Goal: Information Seeking & Learning: Learn about a topic

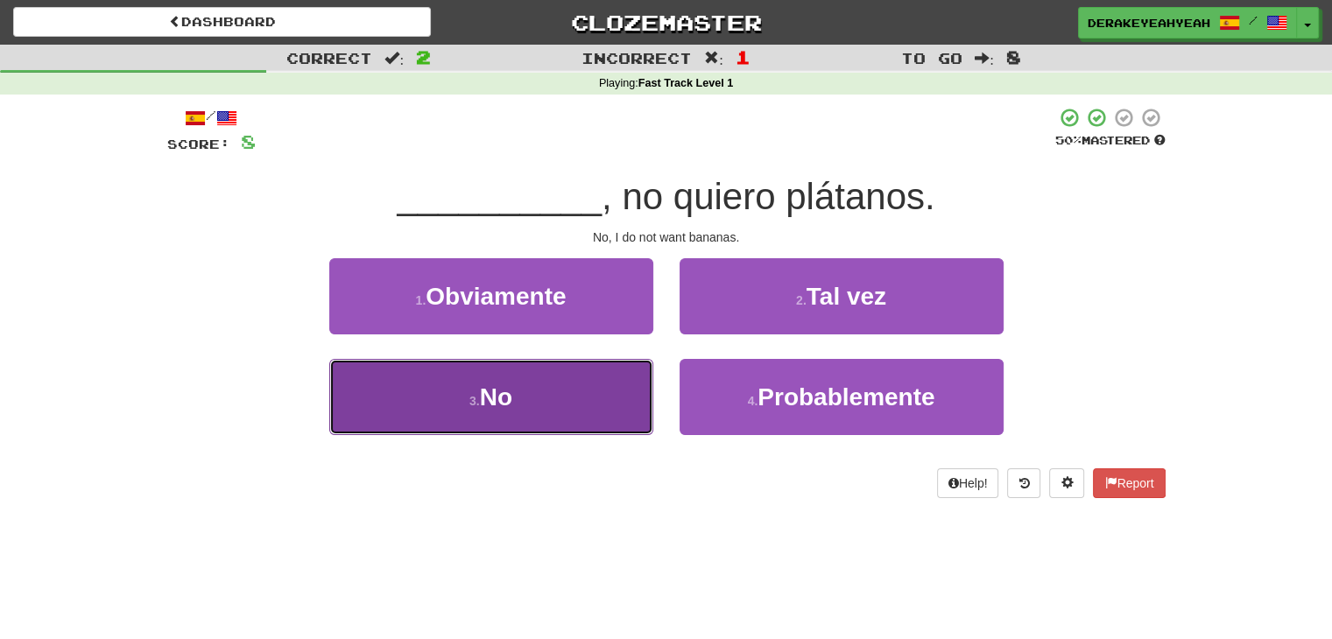
click at [501, 417] on button "3 . No" at bounding box center [491, 397] width 324 height 76
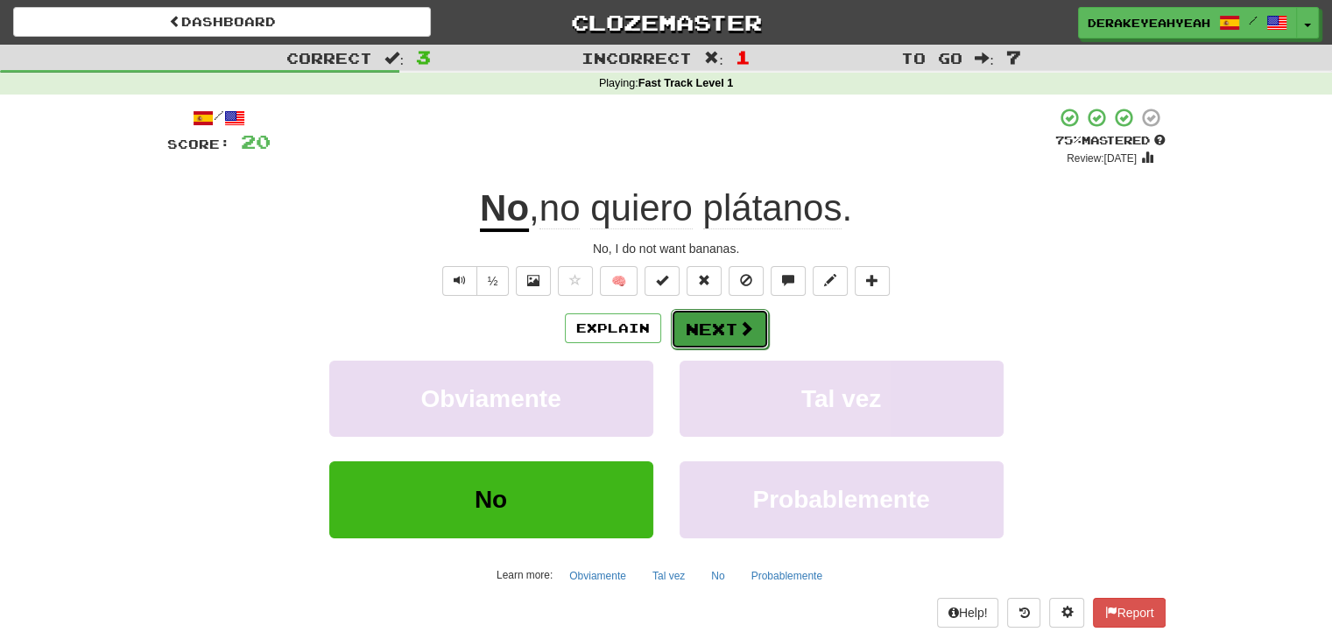
click at [717, 335] on button "Next" at bounding box center [720, 329] width 98 height 40
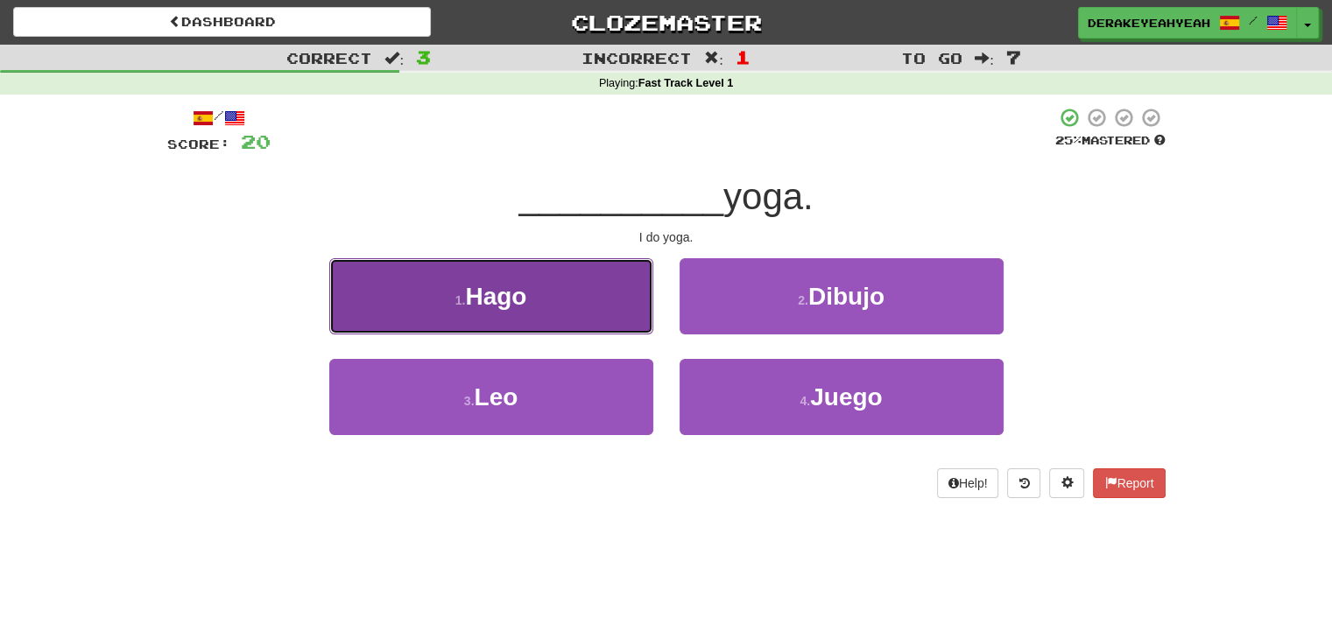
click at [539, 309] on button "1 . Hago" at bounding box center [491, 296] width 324 height 76
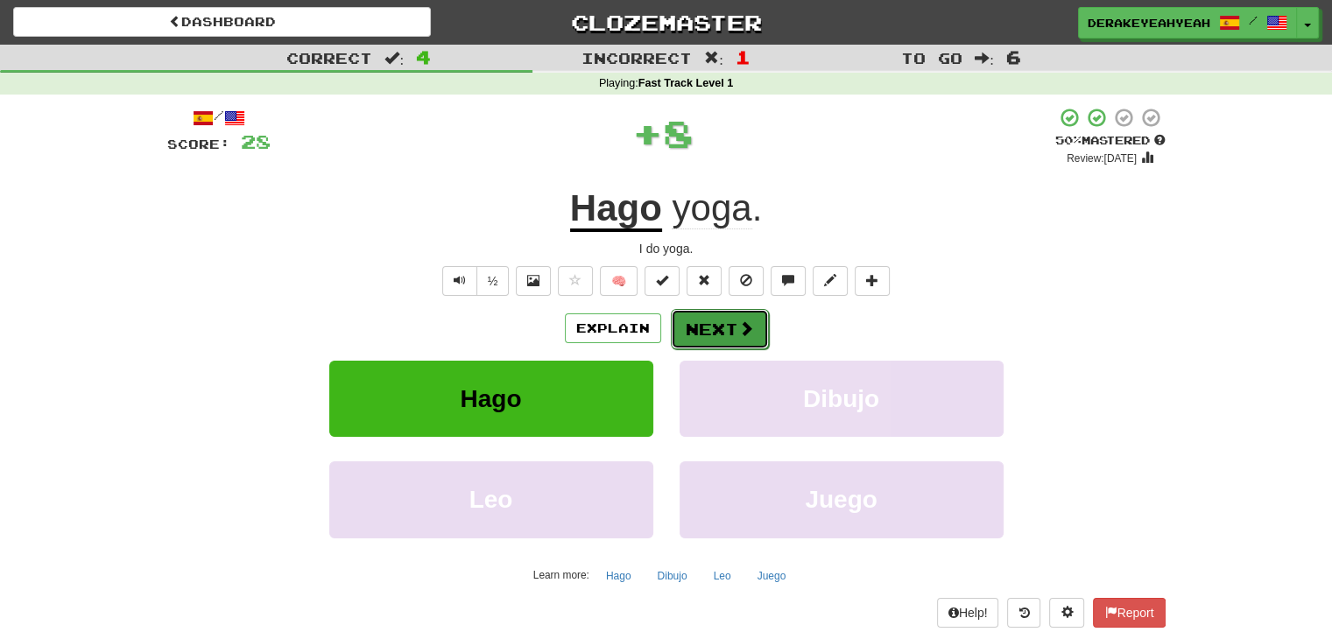
click at [728, 323] on button "Next" at bounding box center [720, 329] width 98 height 40
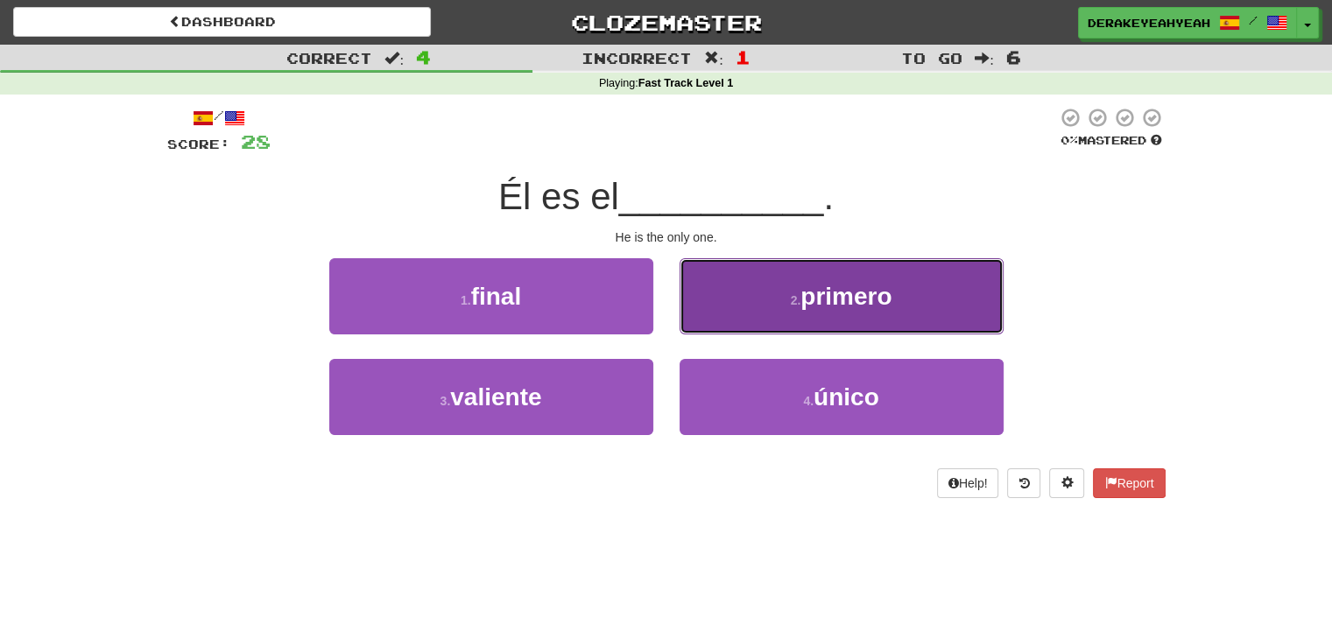
click at [784, 287] on button "2 . primero" at bounding box center [842, 296] width 324 height 76
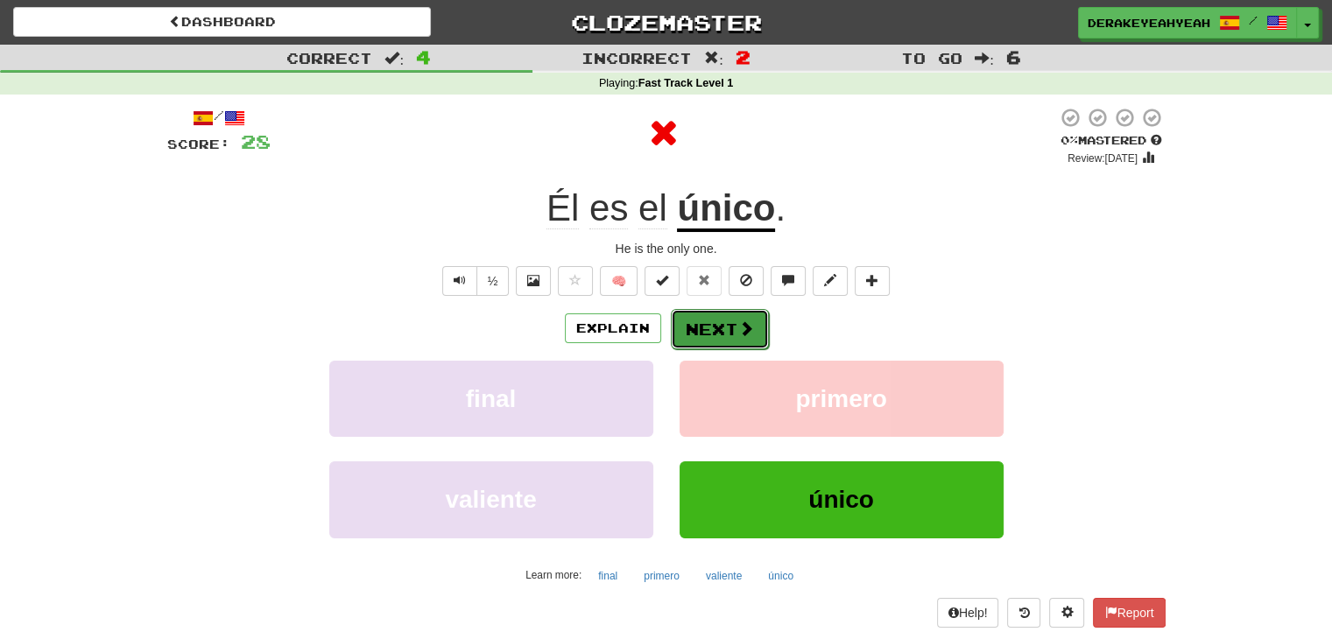
click at [722, 332] on button "Next" at bounding box center [720, 329] width 98 height 40
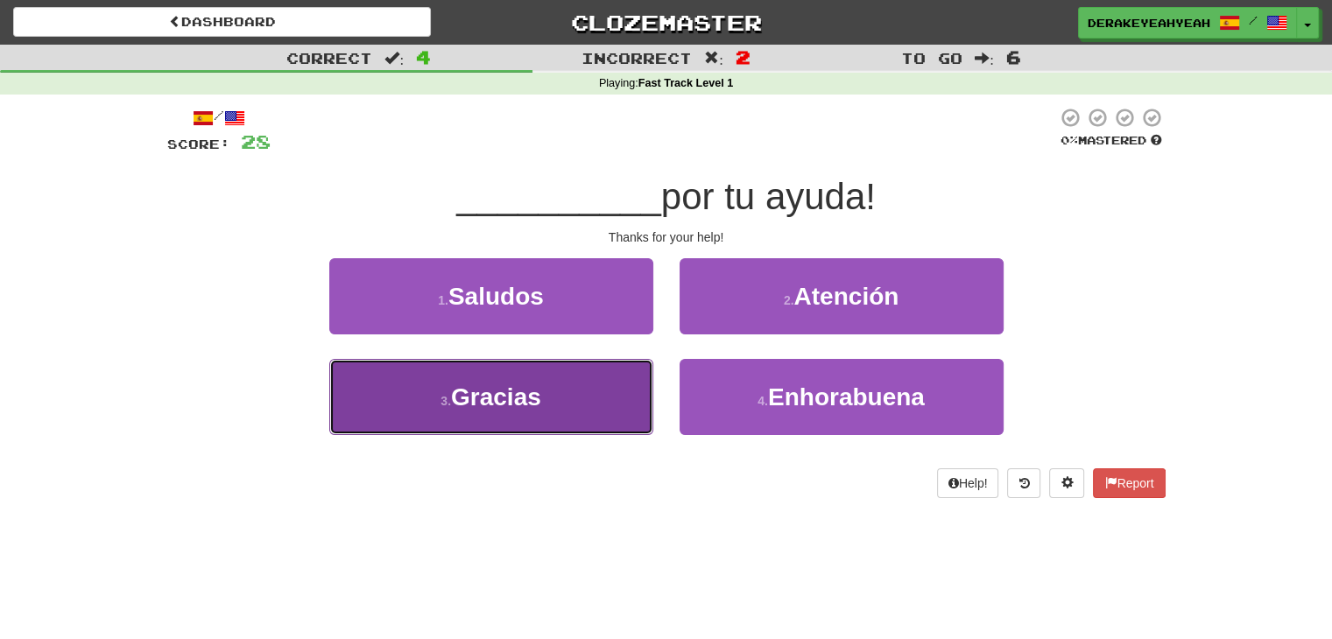
click at [553, 408] on button "3 . Gracias" at bounding box center [491, 397] width 324 height 76
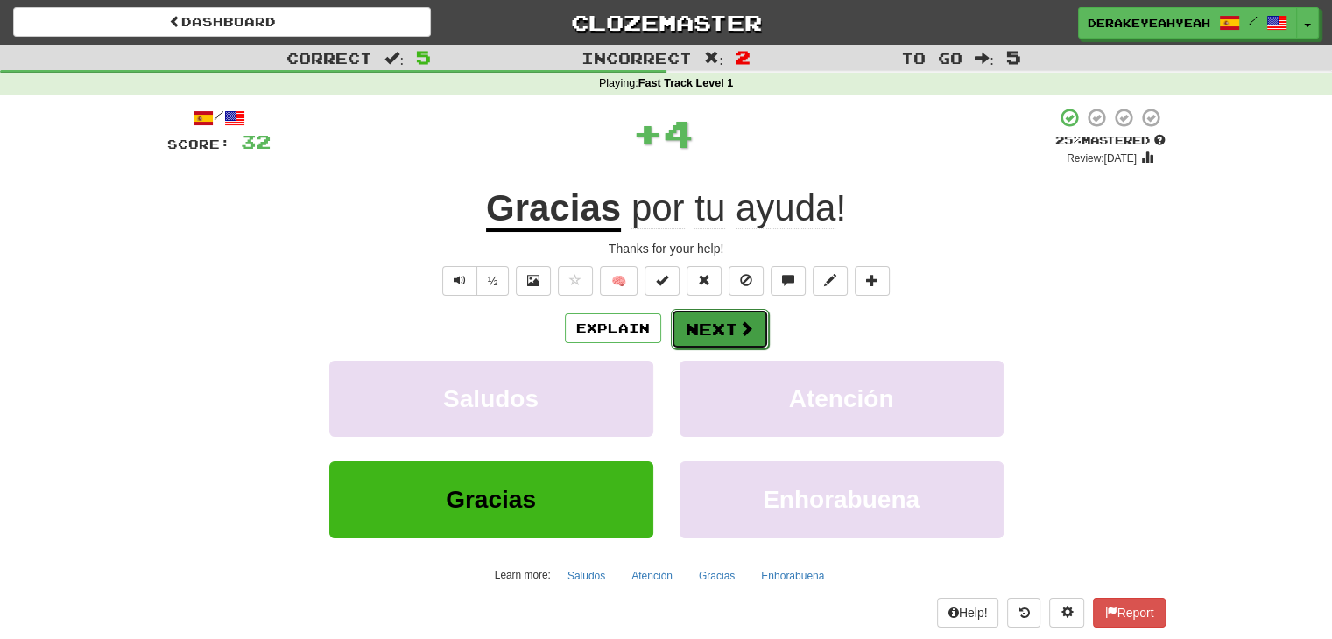
click at [746, 329] on span at bounding box center [746, 329] width 16 height 16
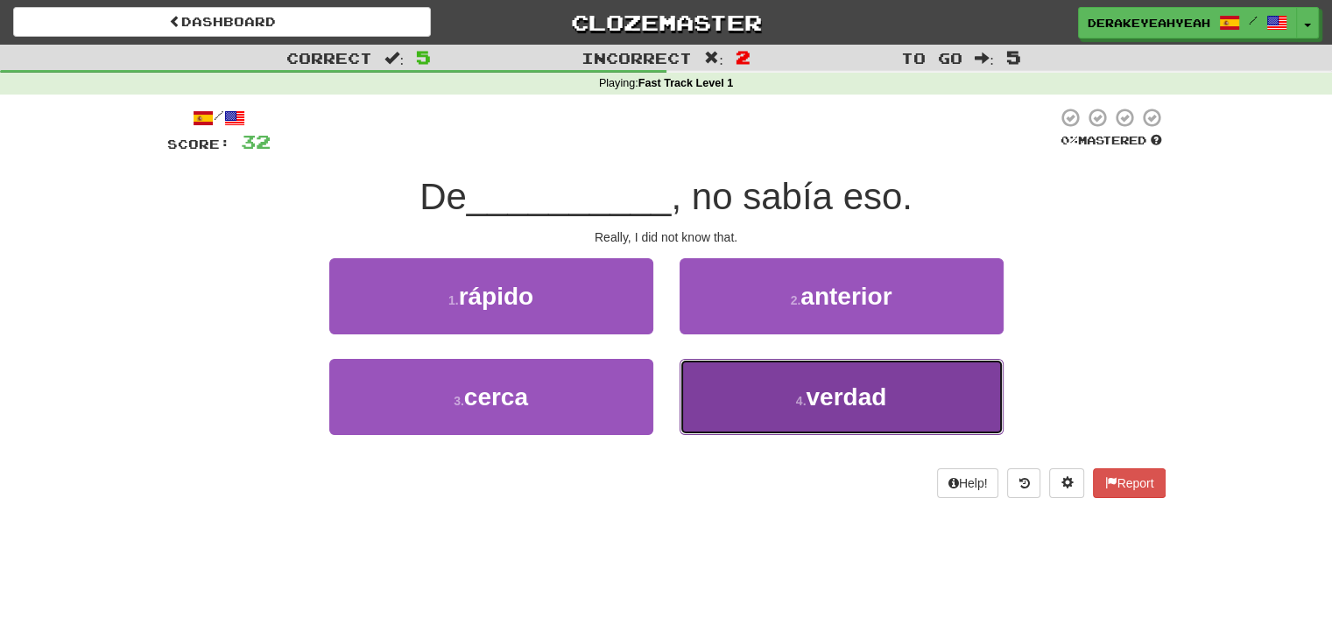
click at [750, 403] on button "4 . verdad" at bounding box center [842, 397] width 324 height 76
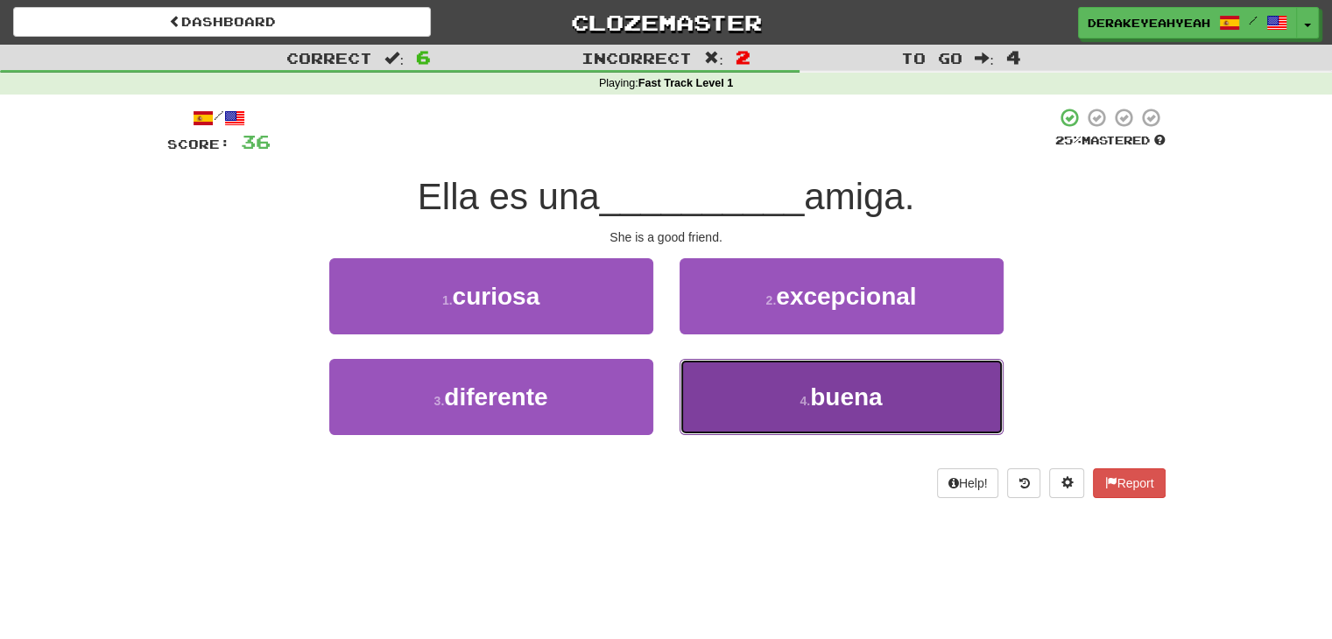
click at [750, 403] on button "4 . buena" at bounding box center [842, 397] width 324 height 76
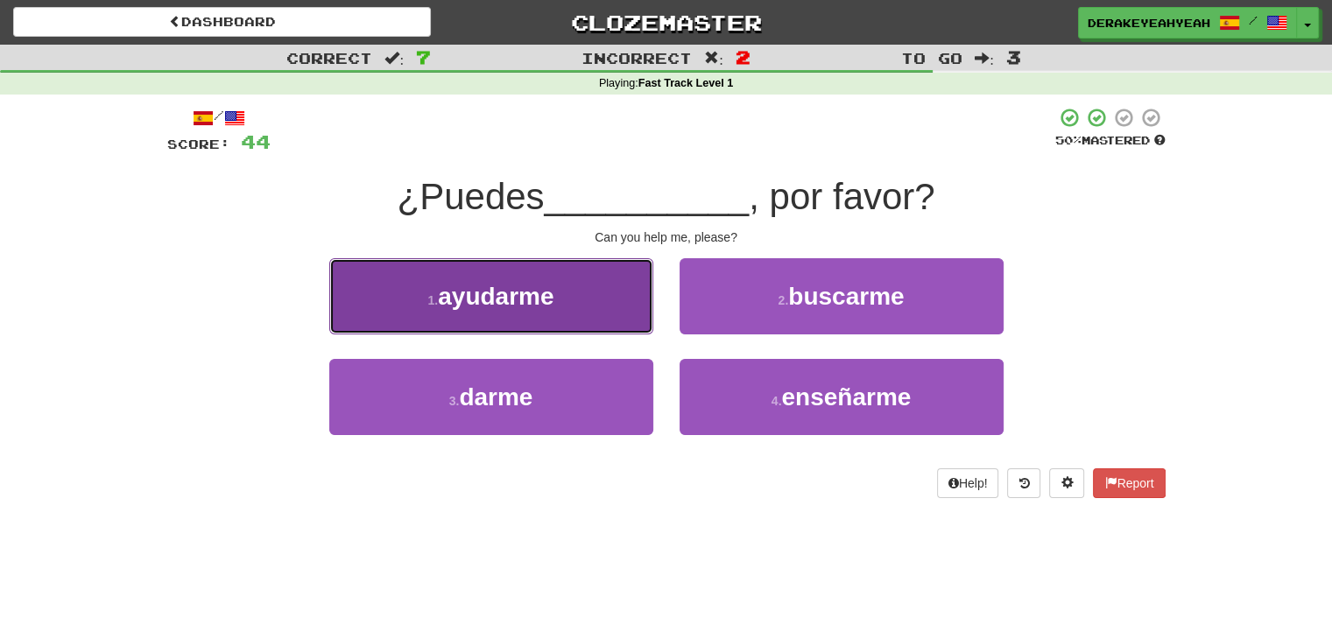
click at [585, 285] on button "1 . ayudarme" at bounding box center [491, 296] width 324 height 76
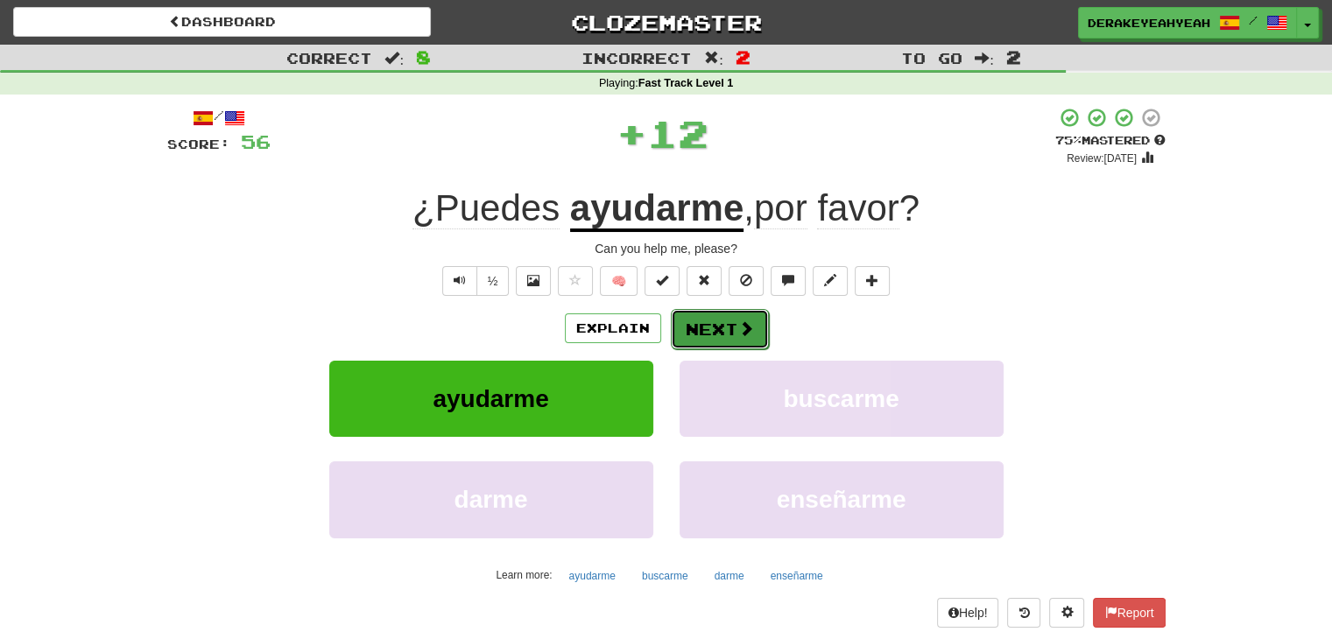
click at [707, 320] on button "Next" at bounding box center [720, 329] width 98 height 40
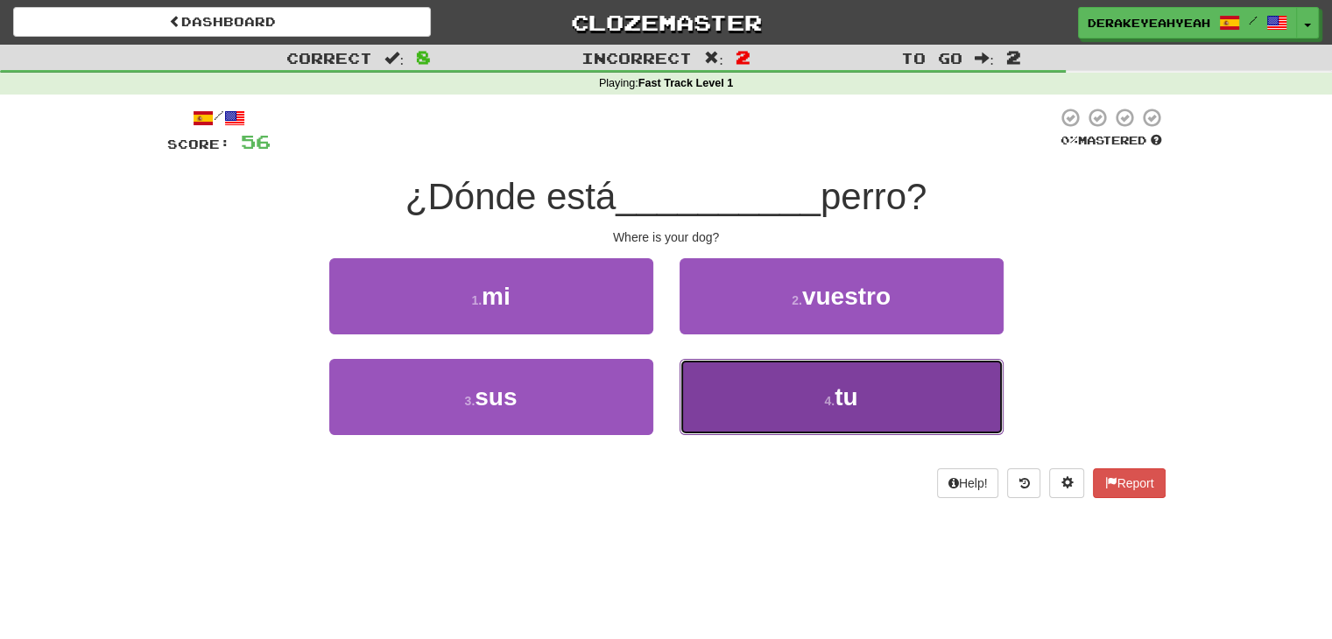
click at [694, 384] on button "4 . tu" at bounding box center [842, 397] width 324 height 76
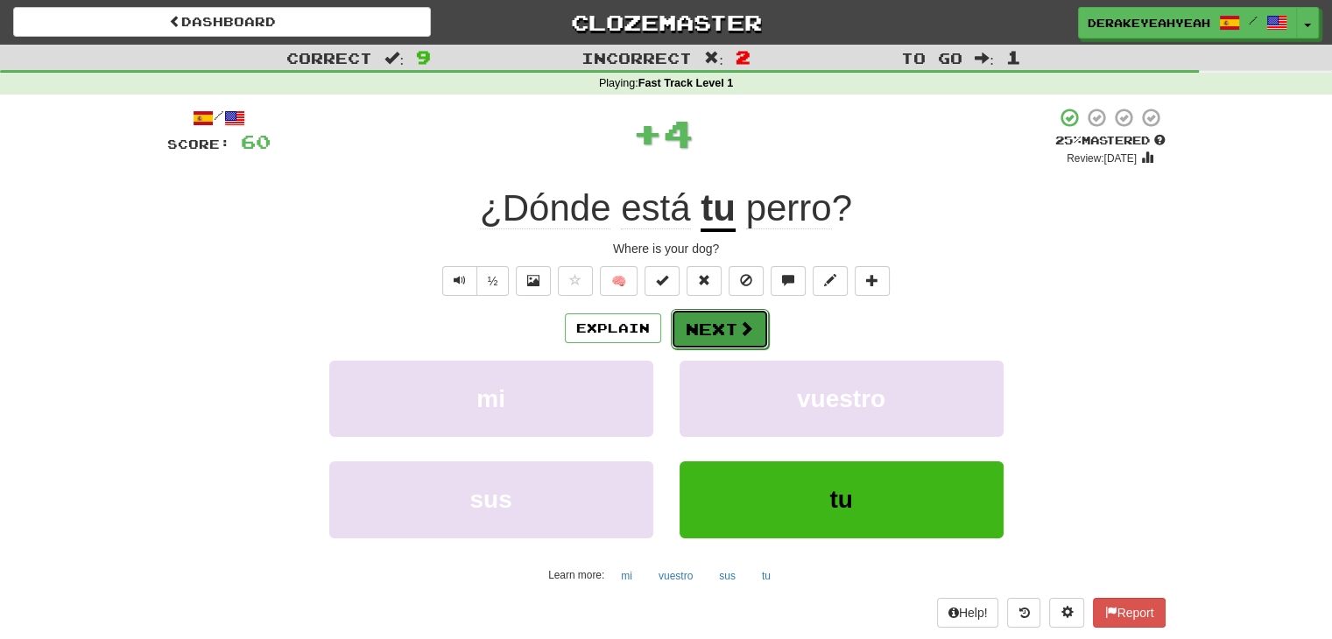
click at [703, 334] on button "Next" at bounding box center [720, 329] width 98 height 40
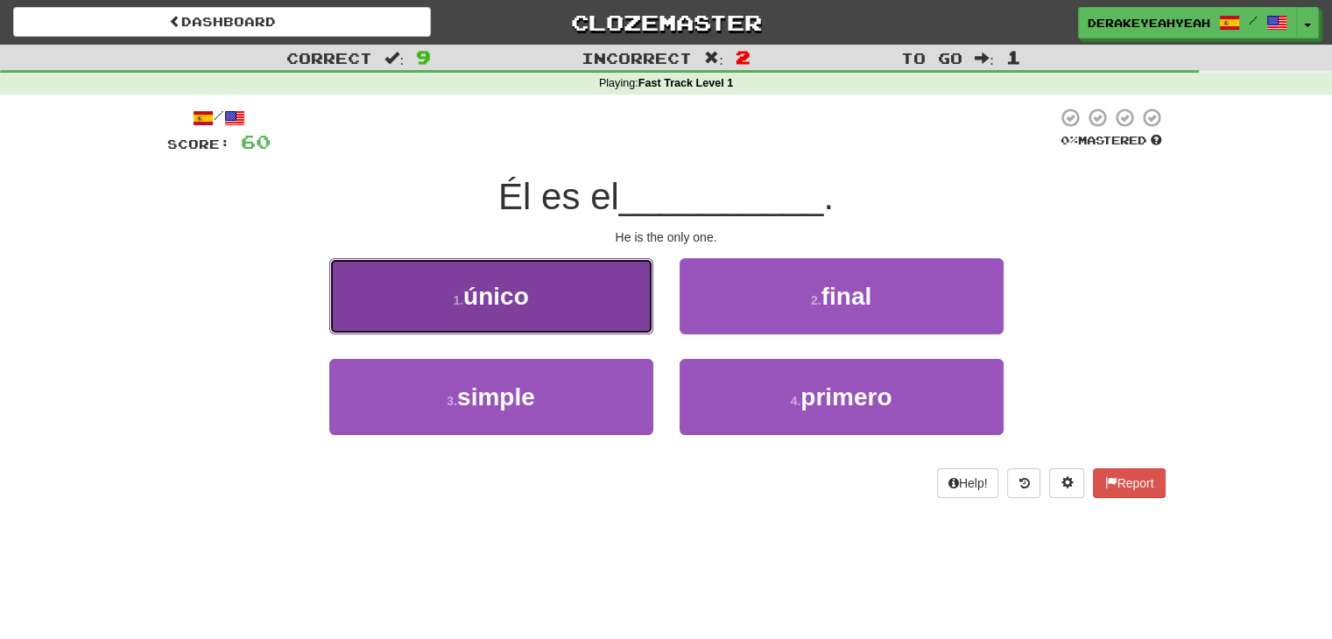
click at [605, 310] on button "1 . único" at bounding box center [491, 296] width 324 height 76
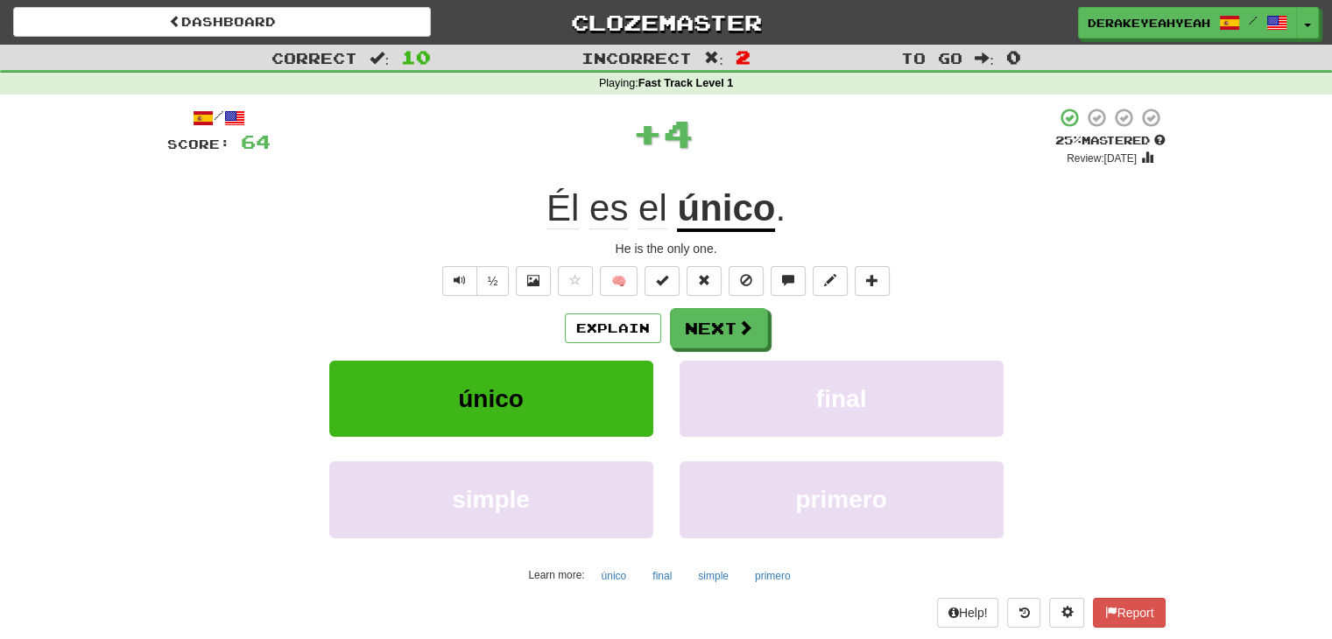
click at [753, 211] on u "único" at bounding box center [726, 209] width 98 height 45
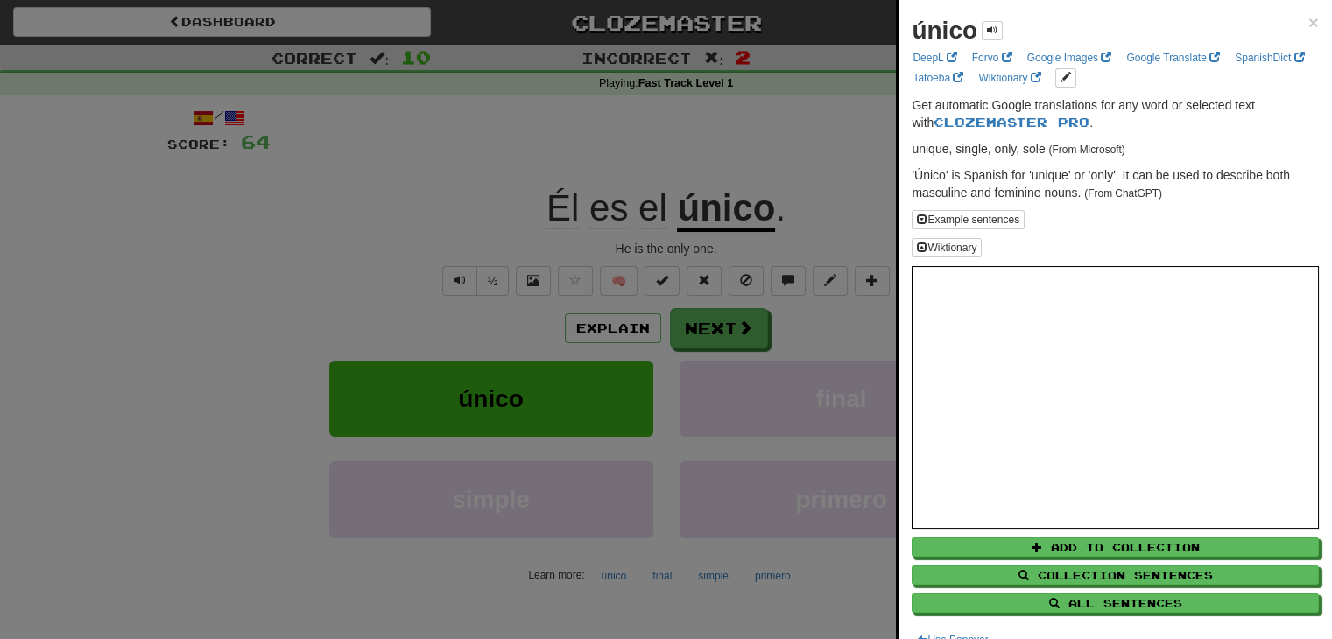
click at [1293, 18] on div "único ×" at bounding box center [1115, 30] width 407 height 35
click at [1308, 23] on span "×" at bounding box center [1313, 22] width 11 height 20
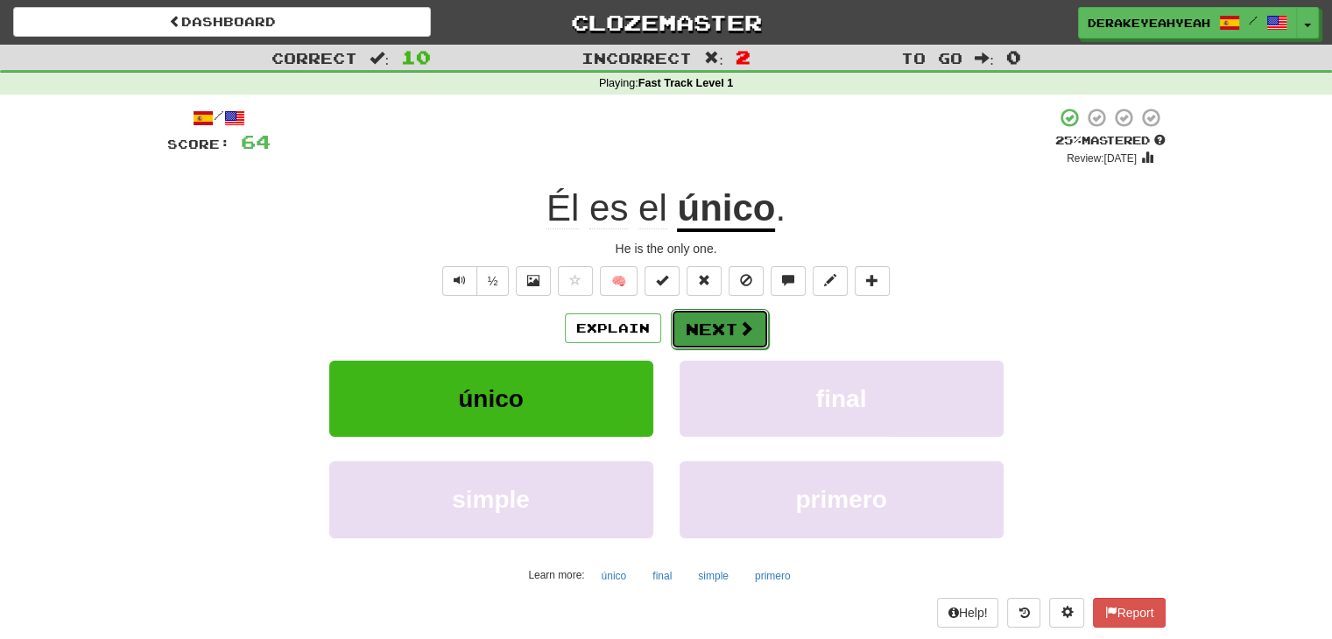
click at [730, 335] on button "Next" at bounding box center [720, 329] width 98 height 40
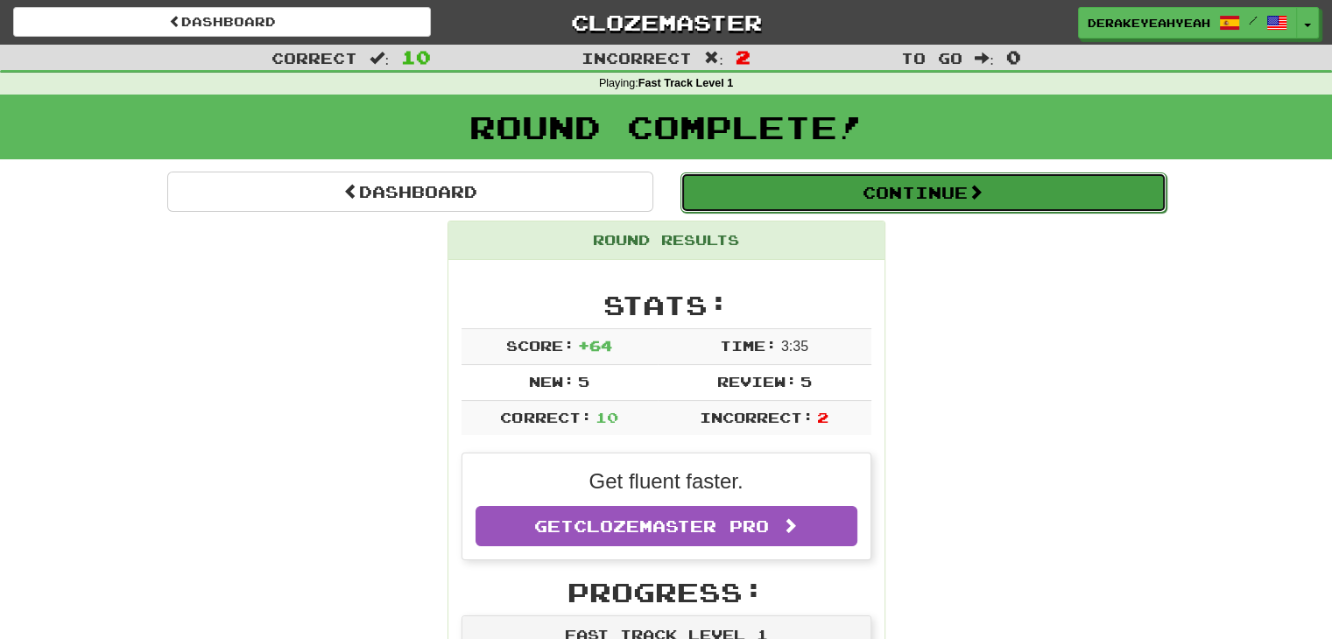
click at [841, 187] on button "Continue" at bounding box center [923, 193] width 486 height 40
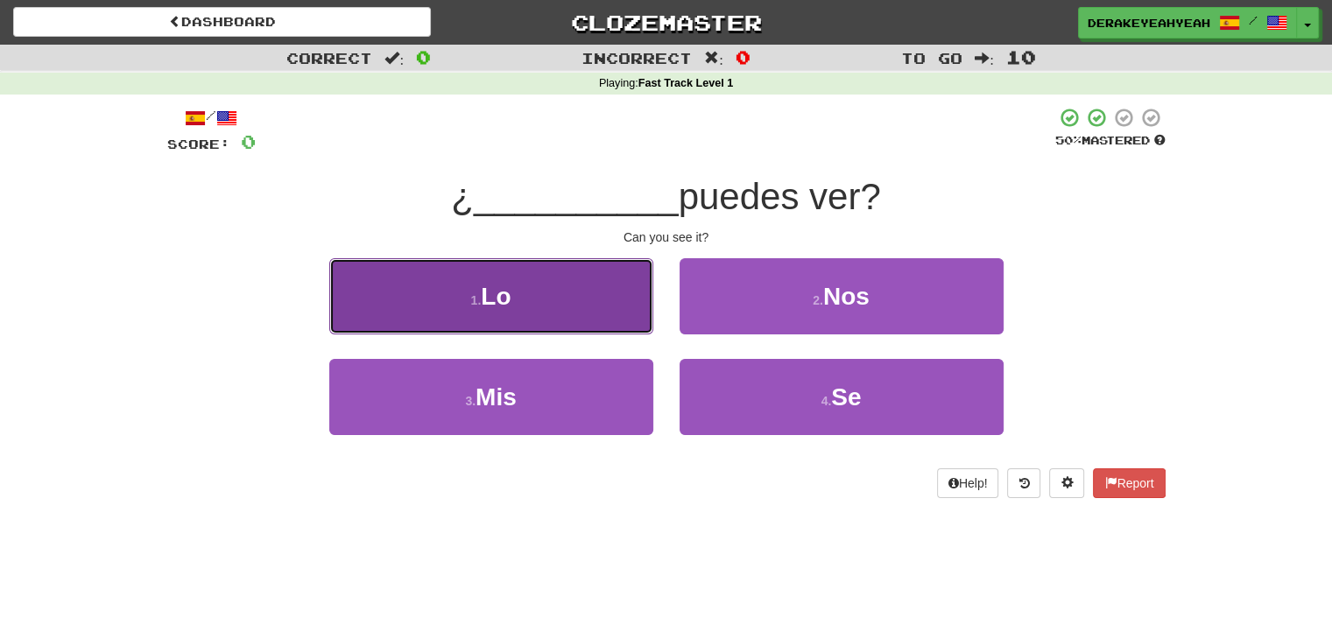
click at [610, 277] on button "1 . Lo" at bounding box center [491, 296] width 324 height 76
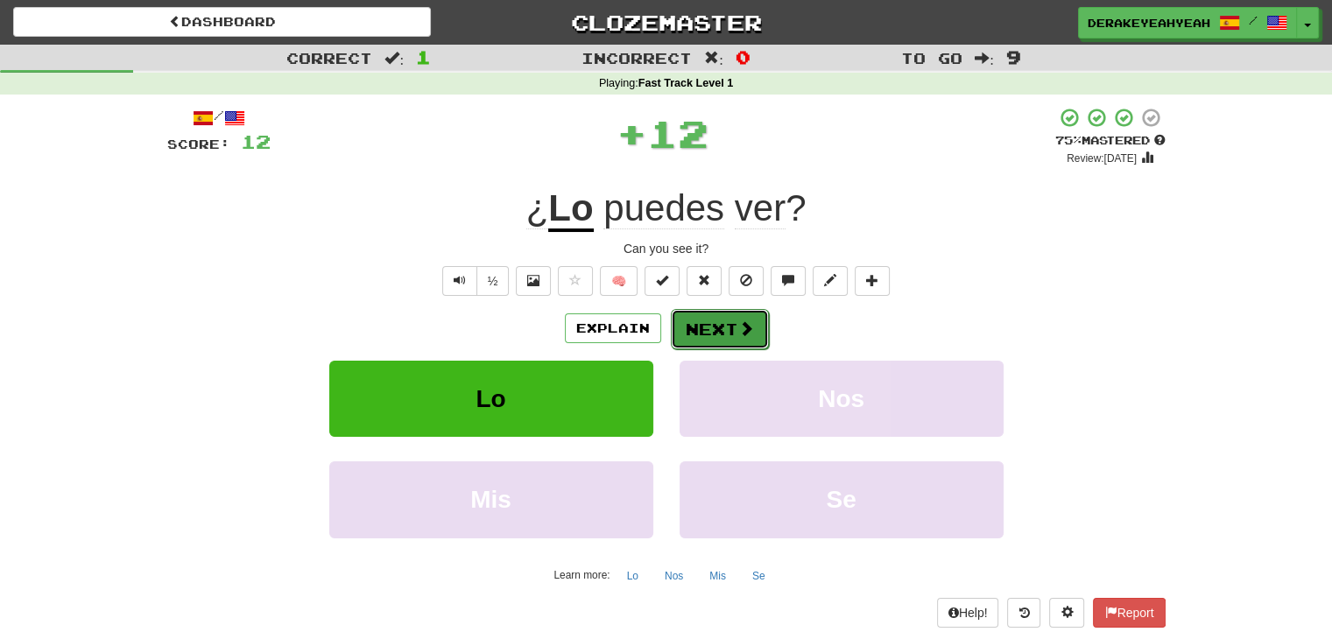
click at [713, 327] on button "Next" at bounding box center [720, 329] width 98 height 40
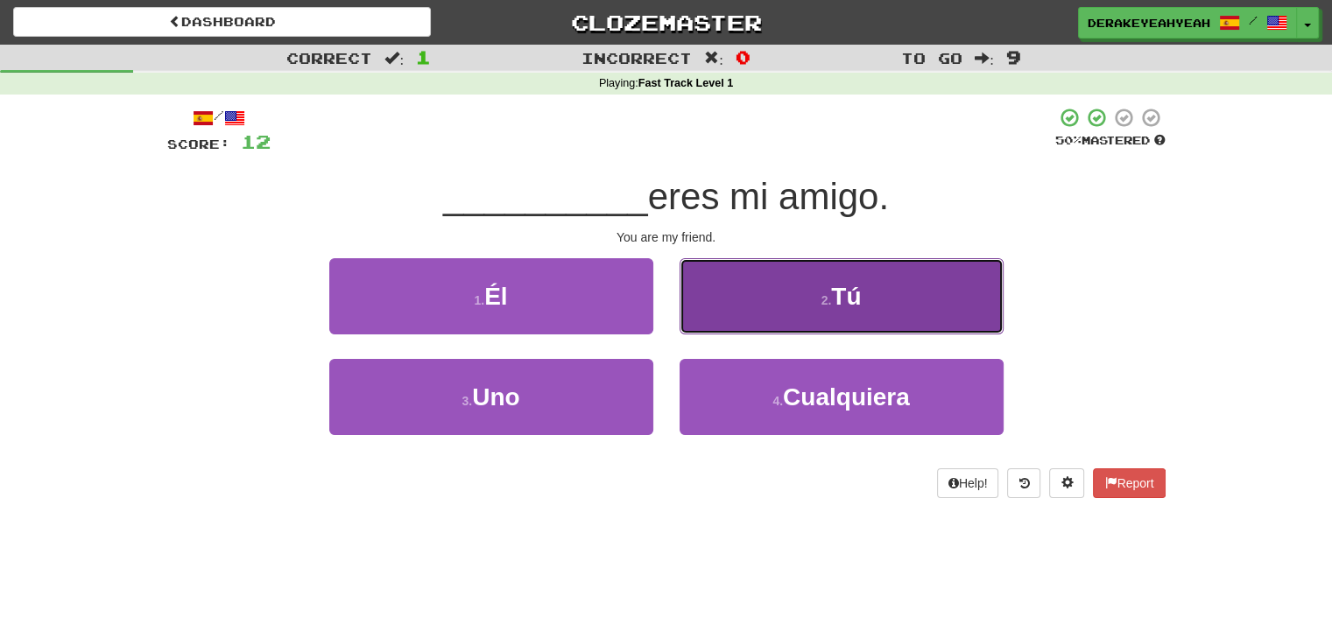
click at [730, 306] on button "2 . Tú" at bounding box center [842, 296] width 324 height 76
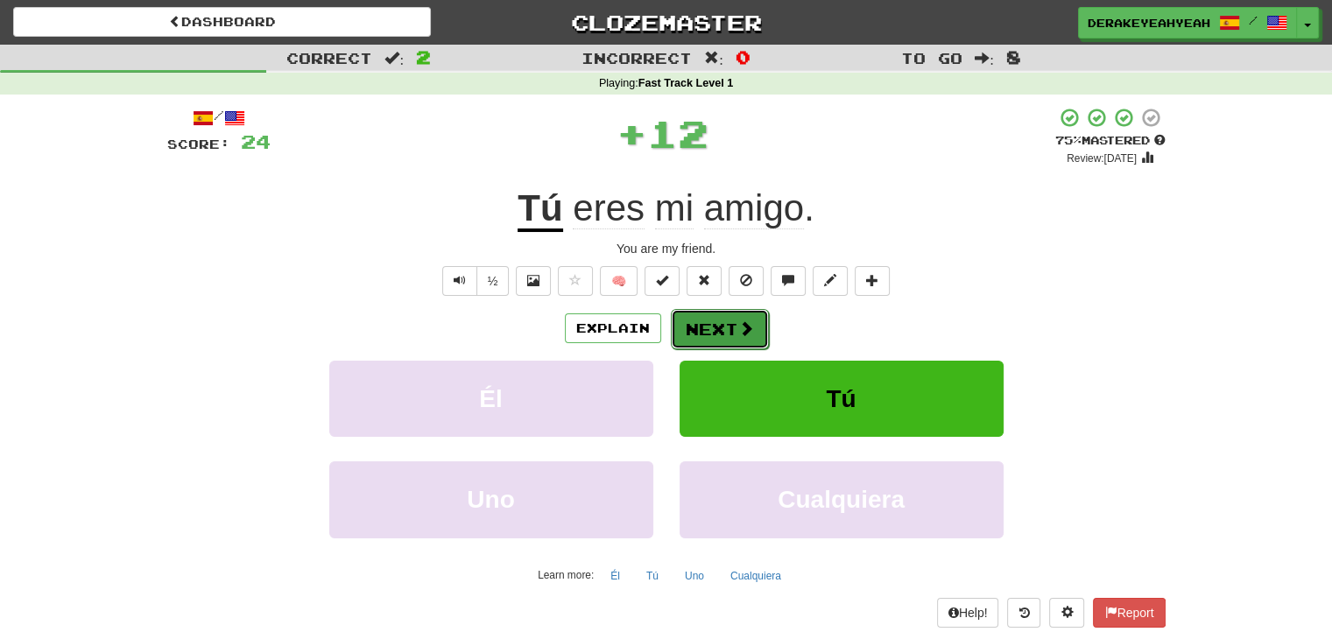
click at [723, 337] on button "Next" at bounding box center [720, 329] width 98 height 40
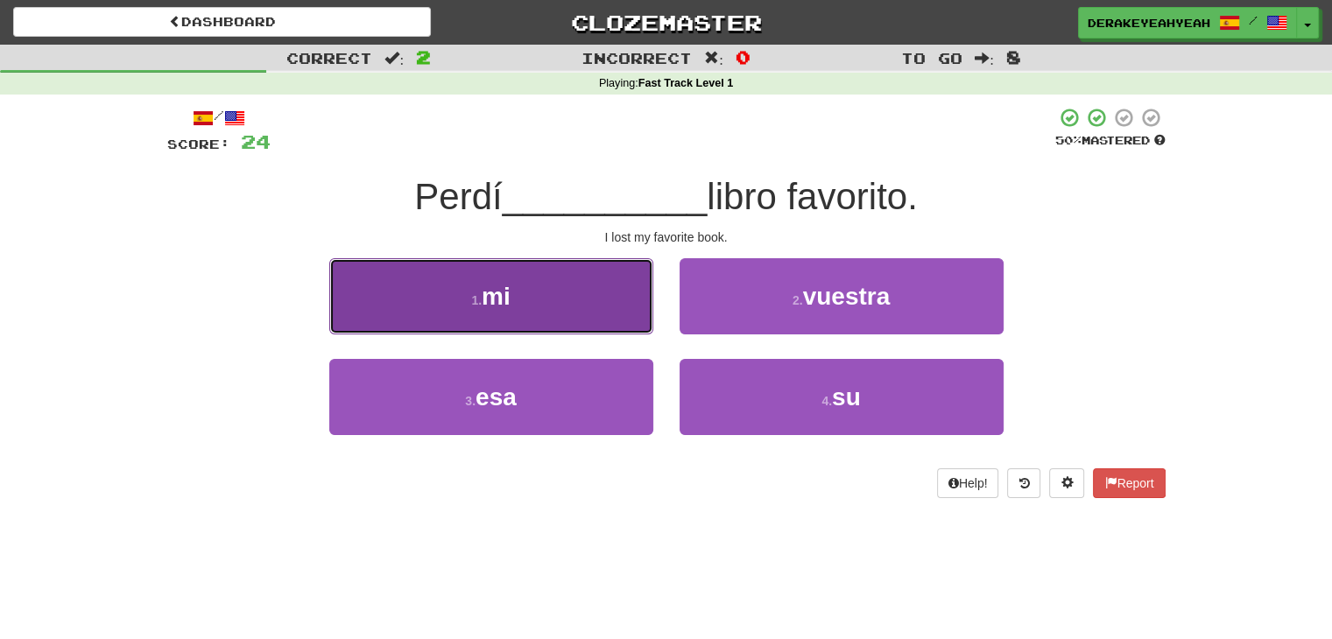
click at [629, 320] on button "1 . mi" at bounding box center [491, 296] width 324 height 76
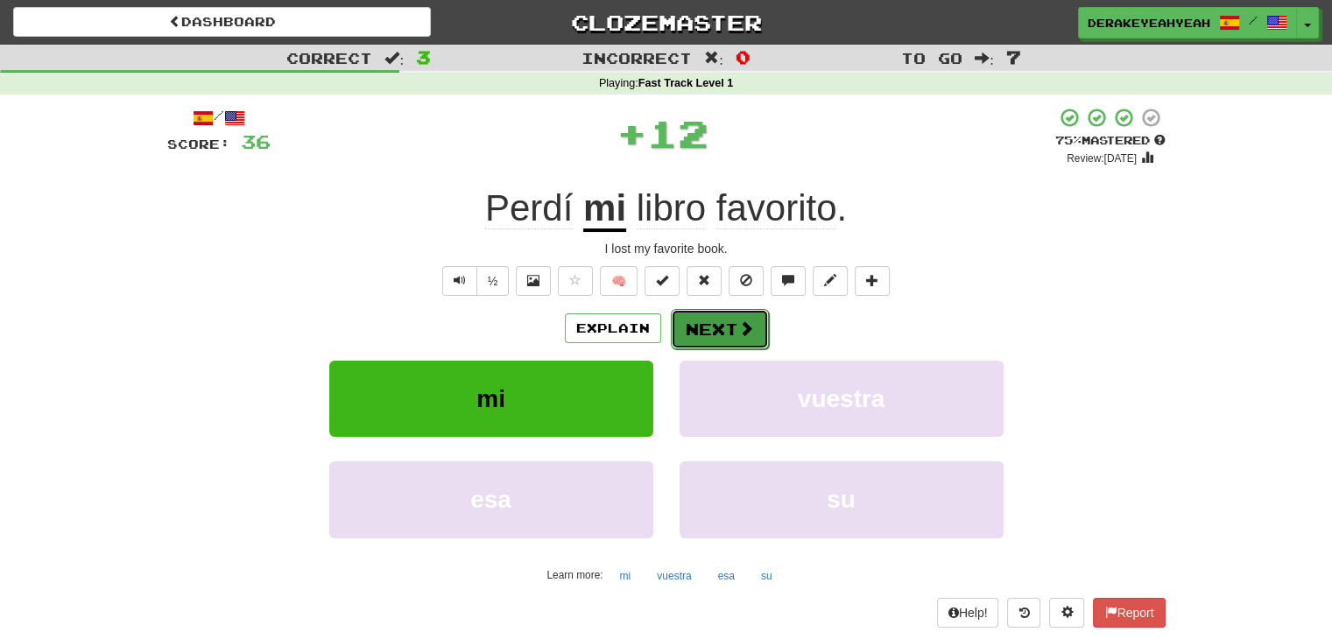
click at [739, 336] on span at bounding box center [746, 329] width 16 height 16
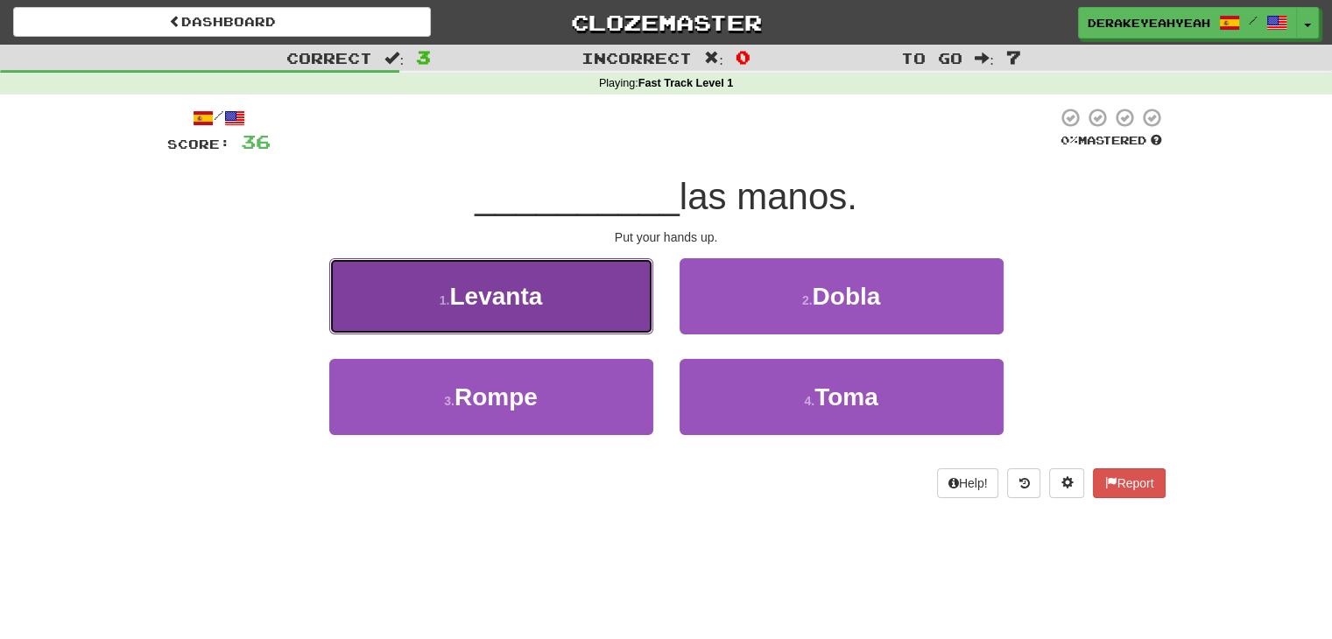
click at [575, 307] on button "1 . [GEOGRAPHIC_DATA]" at bounding box center [491, 296] width 324 height 76
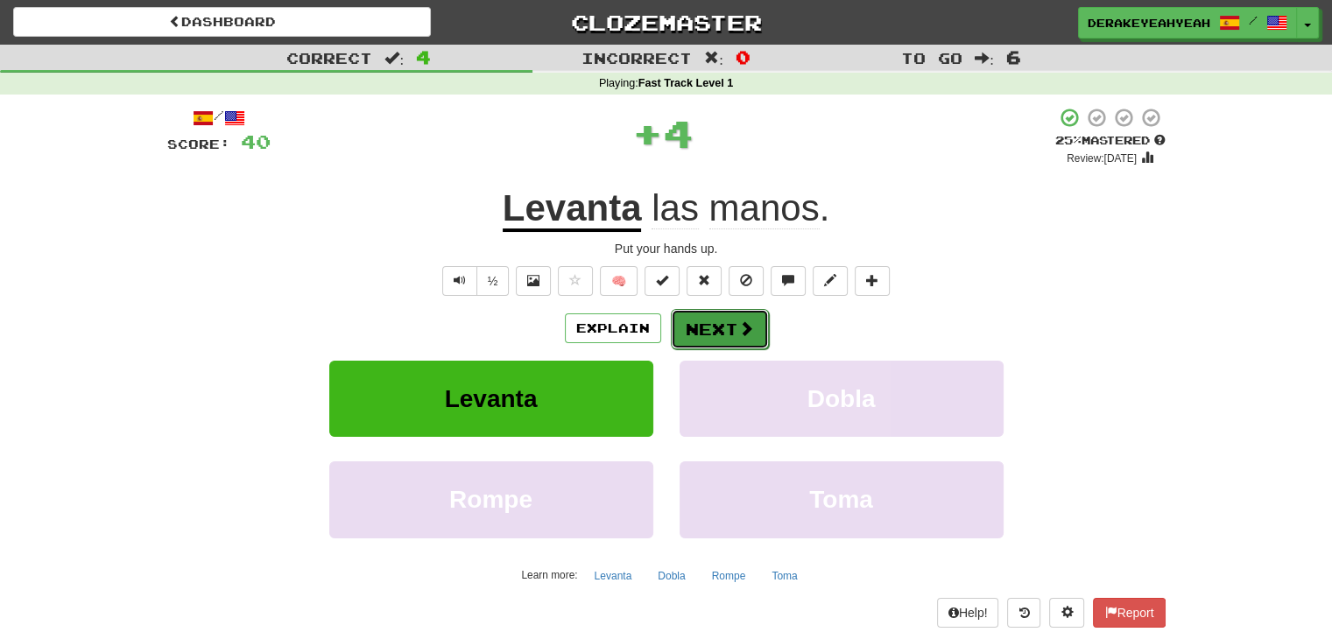
click at [699, 340] on button "Next" at bounding box center [720, 329] width 98 height 40
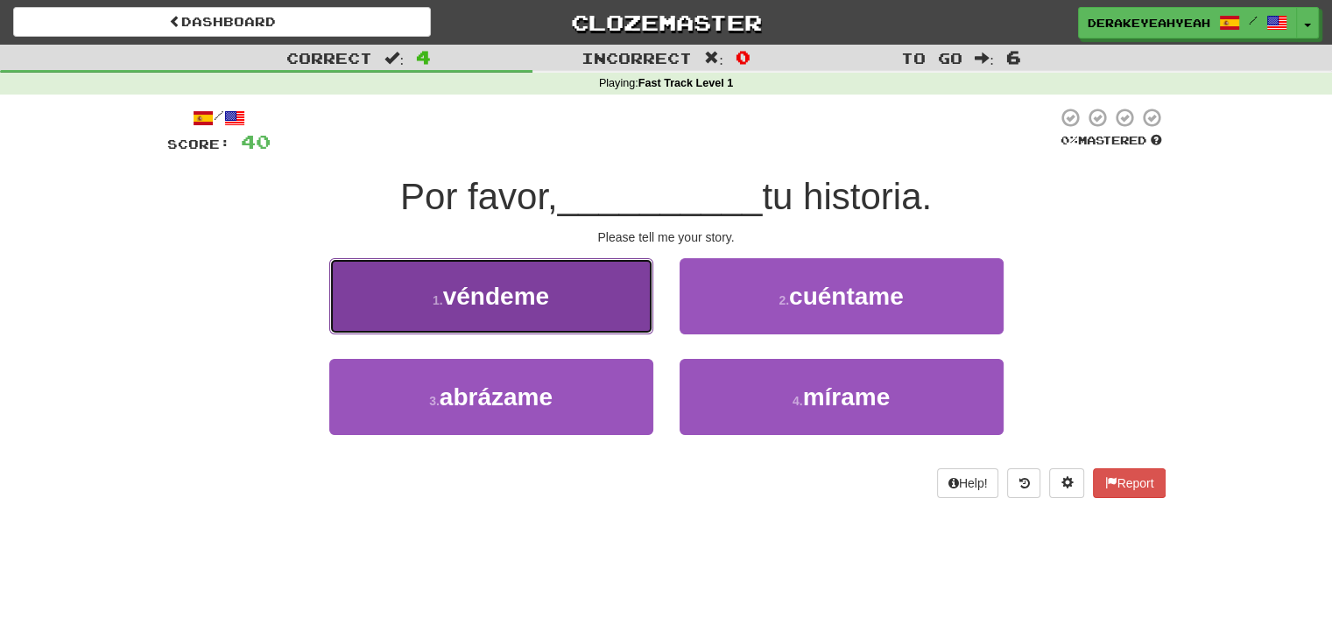
click at [529, 298] on span "véndeme" at bounding box center [496, 296] width 106 height 27
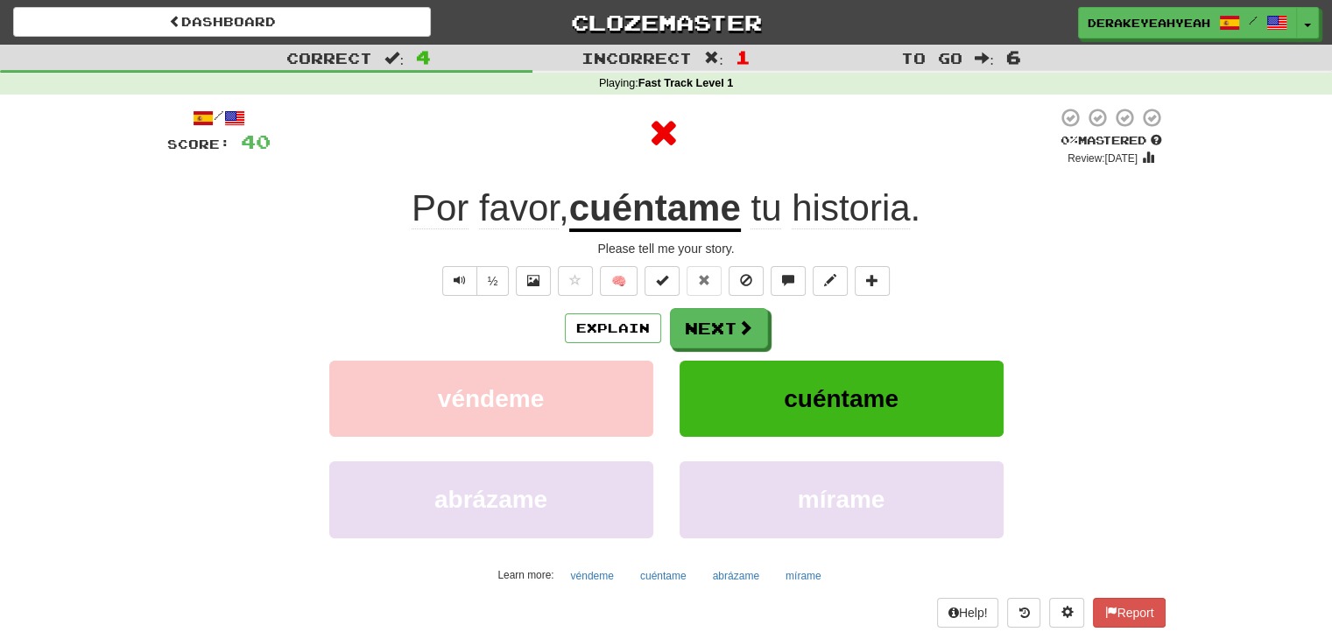
click at [675, 213] on u "cuéntame" at bounding box center [655, 209] width 172 height 45
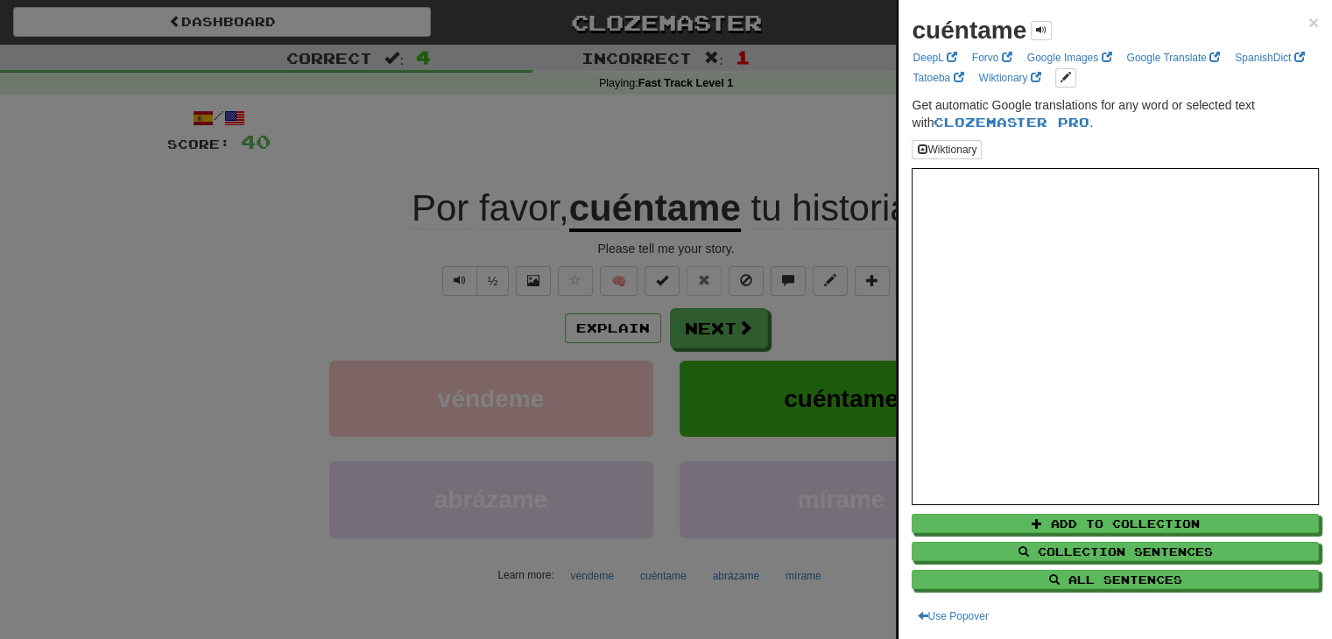
click at [1307, 15] on div "cuéntame × DeepL Forvo Google Images Google Translate SpanishDict Tatoeba Wikti…" at bounding box center [1116, 319] width 434 height 639
click at [1308, 20] on span "×" at bounding box center [1313, 22] width 11 height 20
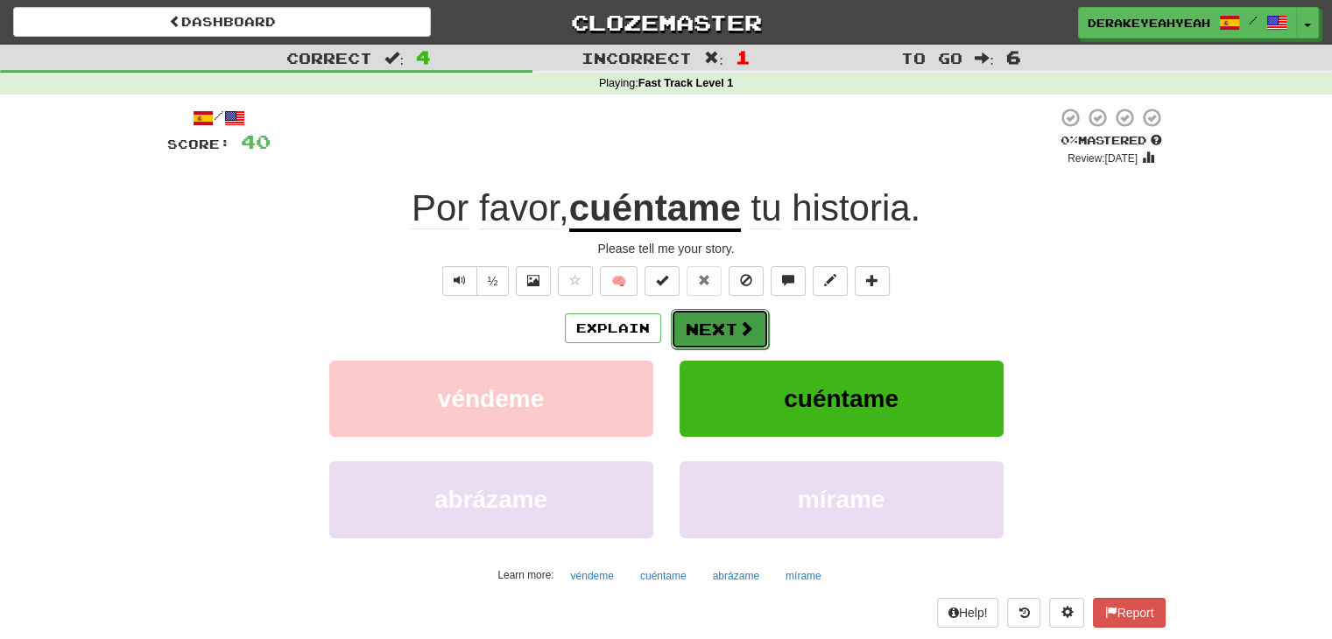
click at [703, 316] on button "Next" at bounding box center [720, 329] width 98 height 40
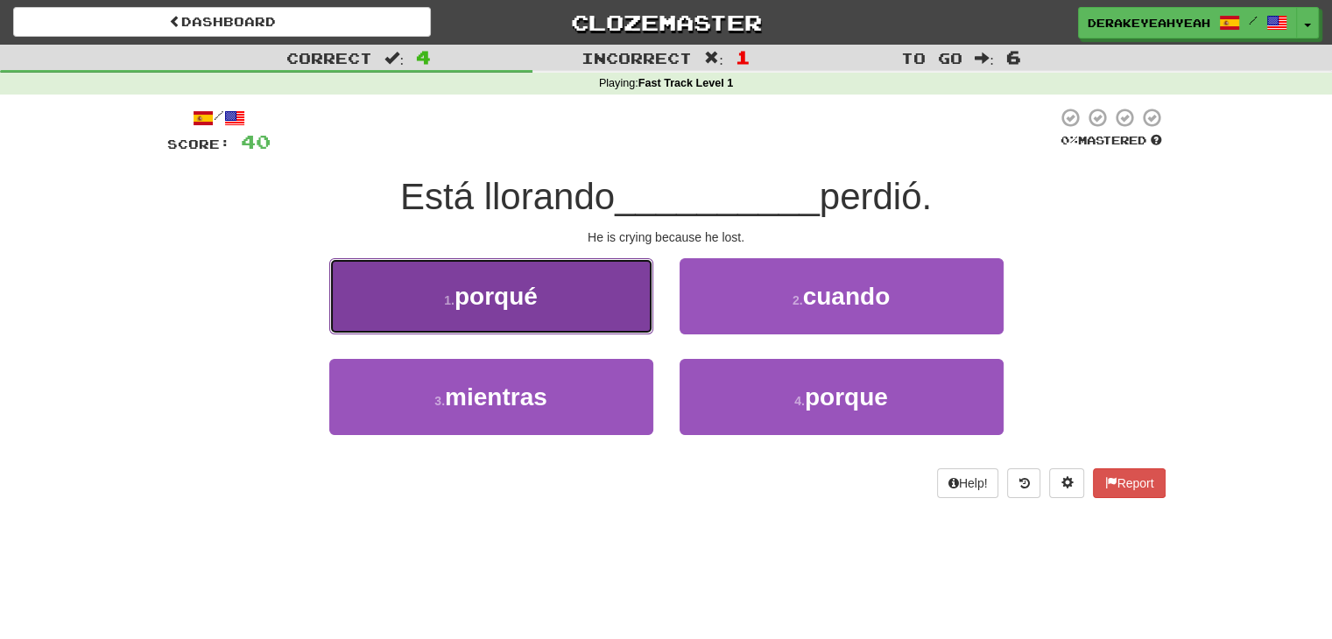
click at [603, 287] on button "1 . porqué" at bounding box center [491, 296] width 324 height 76
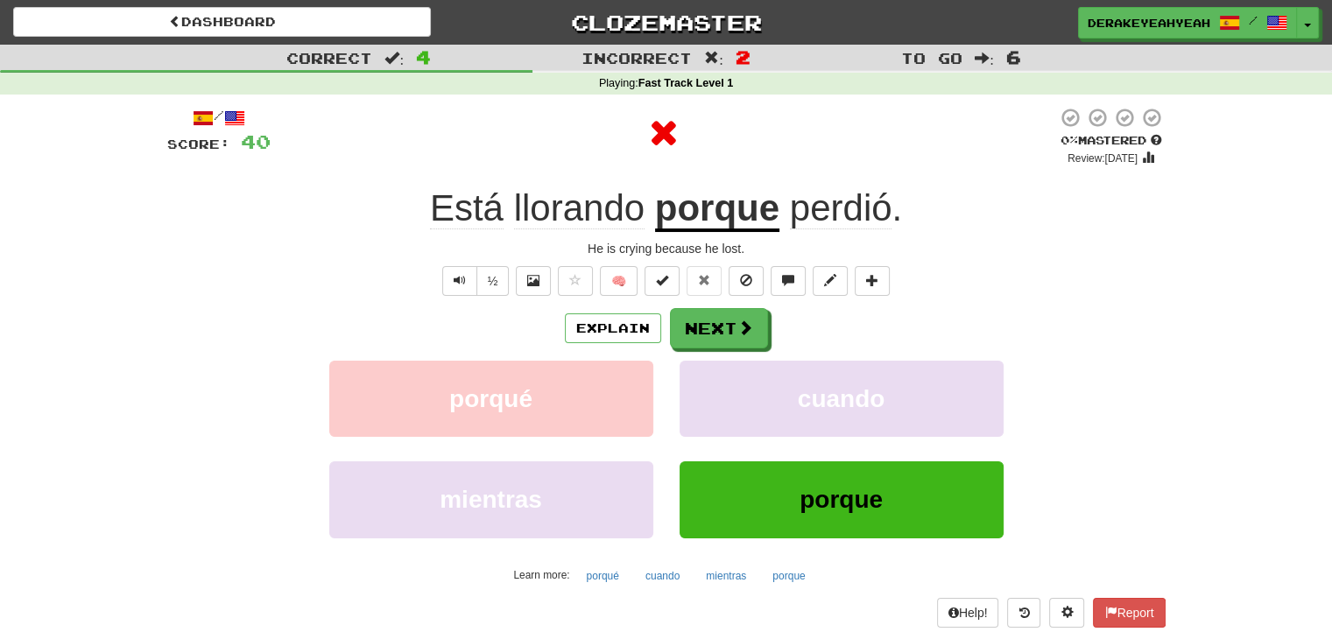
click at [732, 211] on u "porque" at bounding box center [717, 209] width 124 height 45
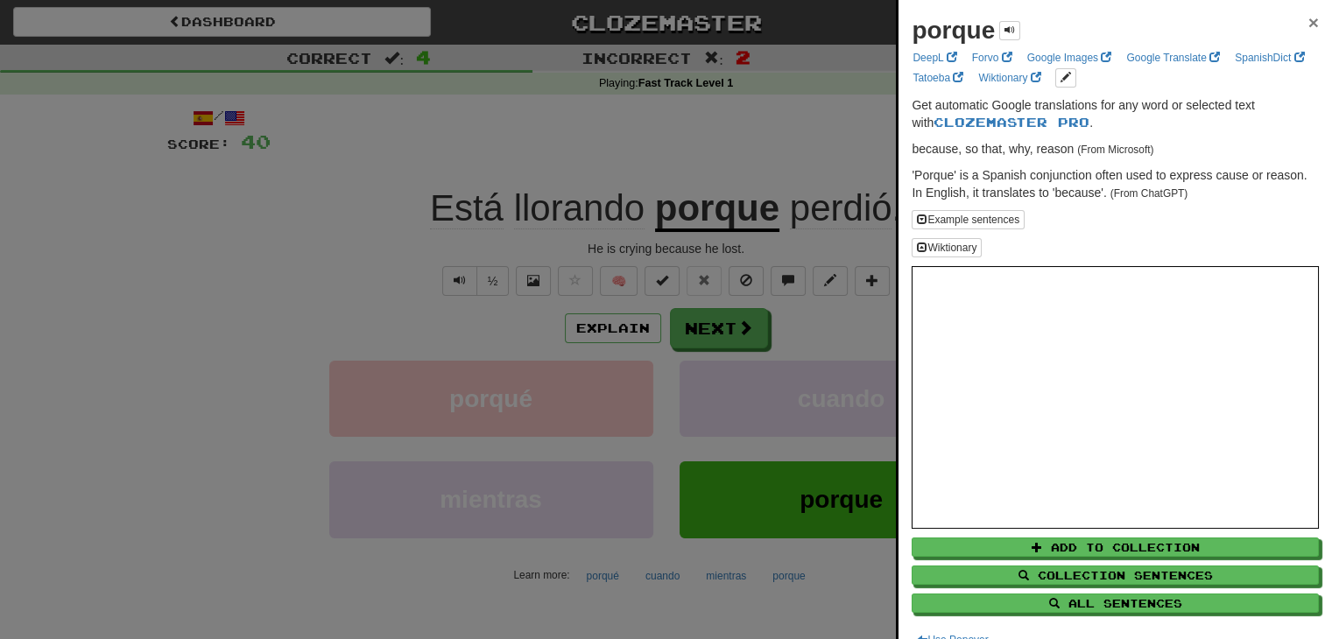
click at [1308, 20] on span "×" at bounding box center [1313, 22] width 11 height 20
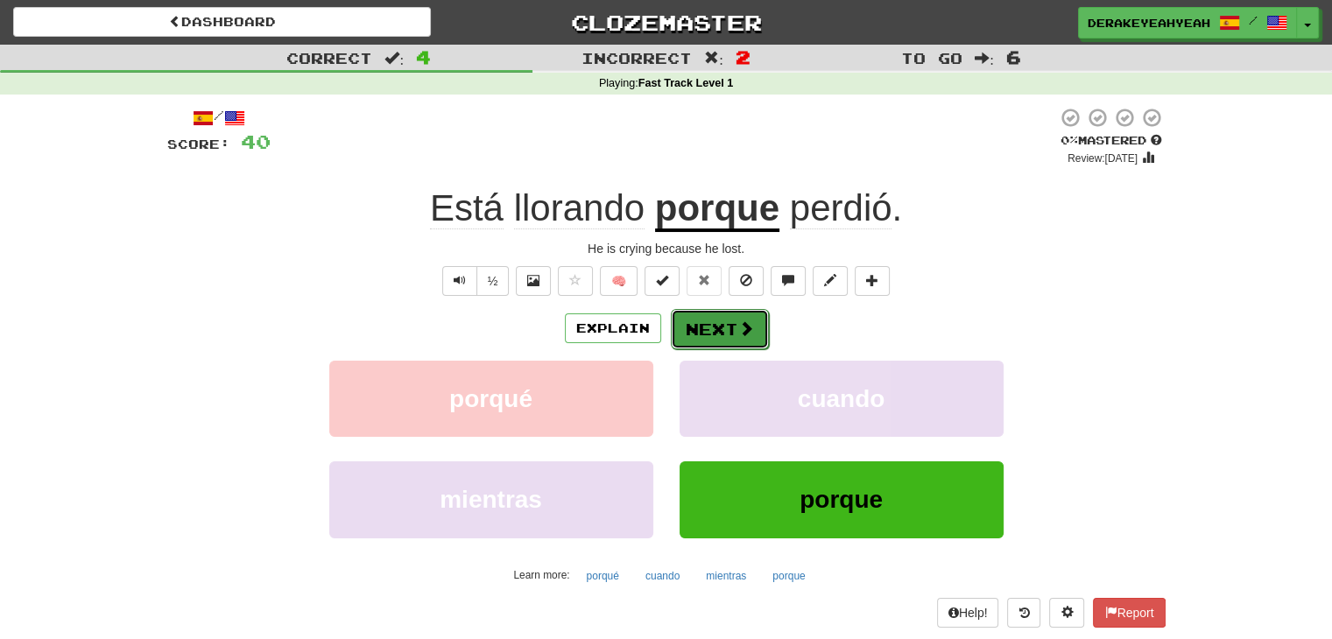
click at [712, 335] on button "Next" at bounding box center [720, 329] width 98 height 40
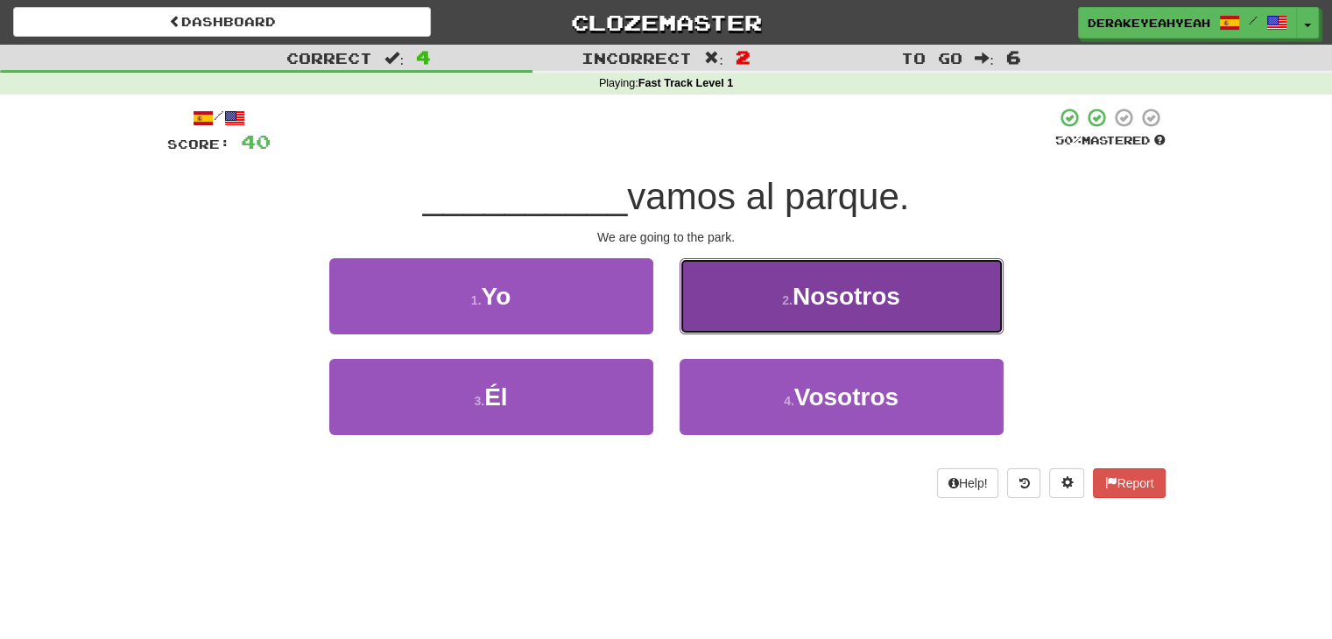
click at [751, 285] on button "2 . Nosotros" at bounding box center [842, 296] width 324 height 76
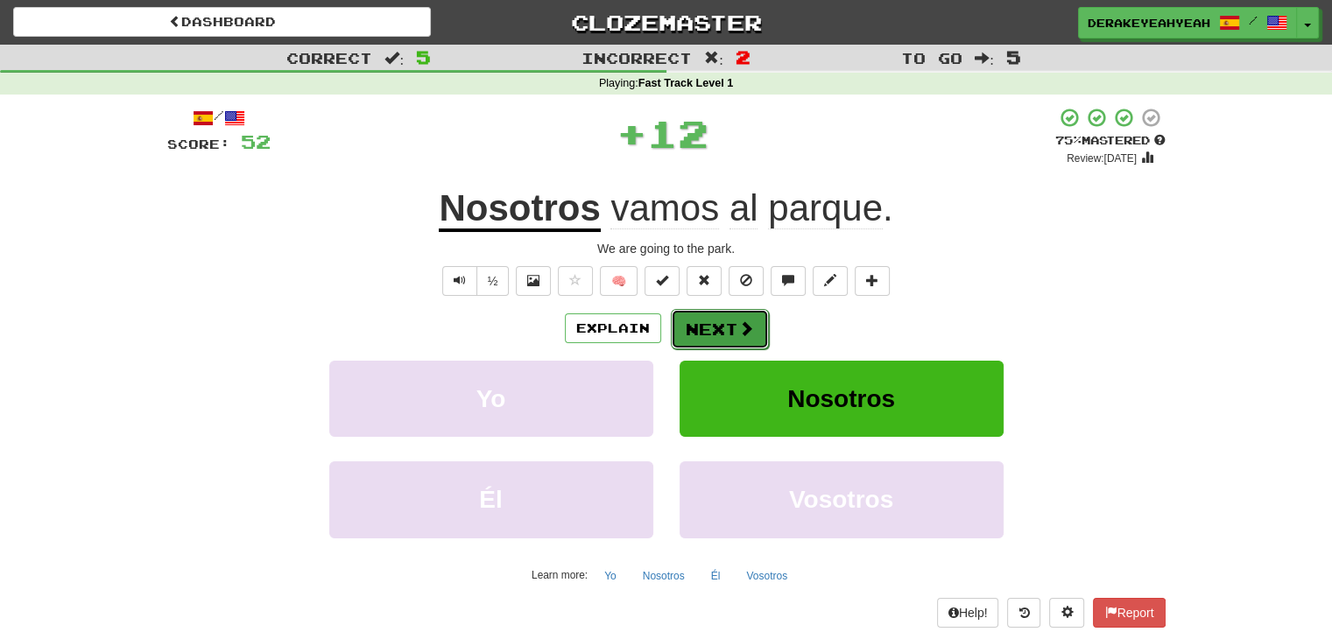
click at [716, 339] on button "Next" at bounding box center [720, 329] width 98 height 40
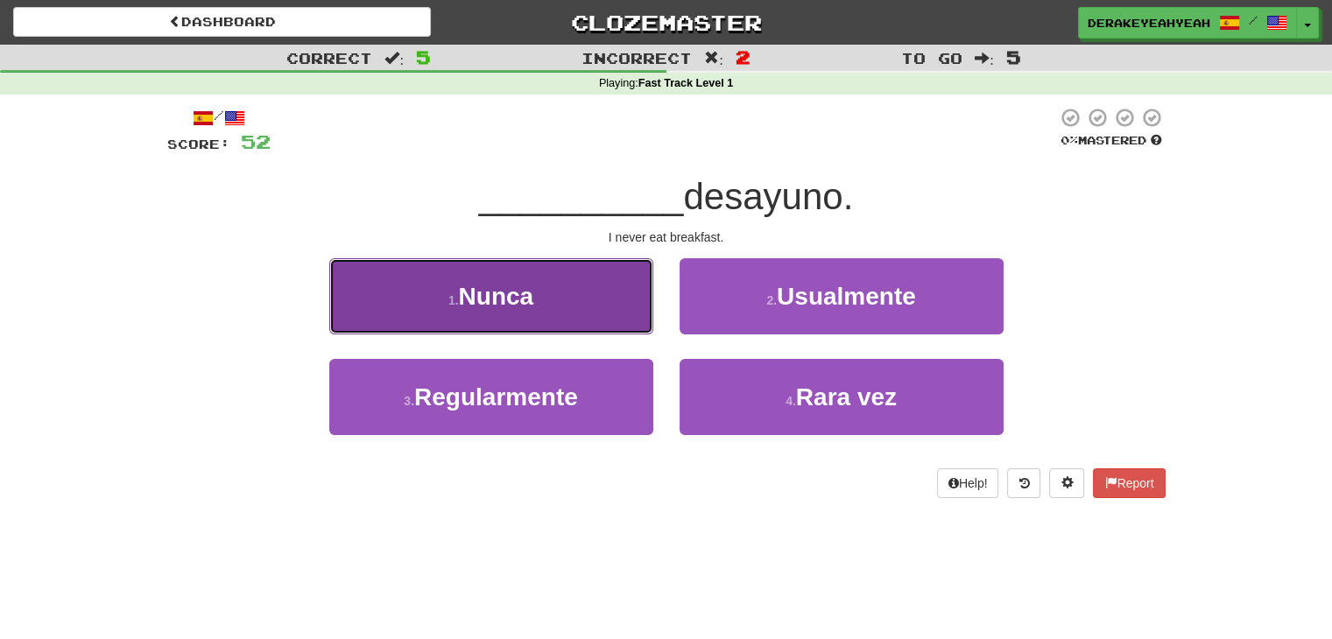
click at [619, 326] on button "1 . [GEOGRAPHIC_DATA]" at bounding box center [491, 296] width 324 height 76
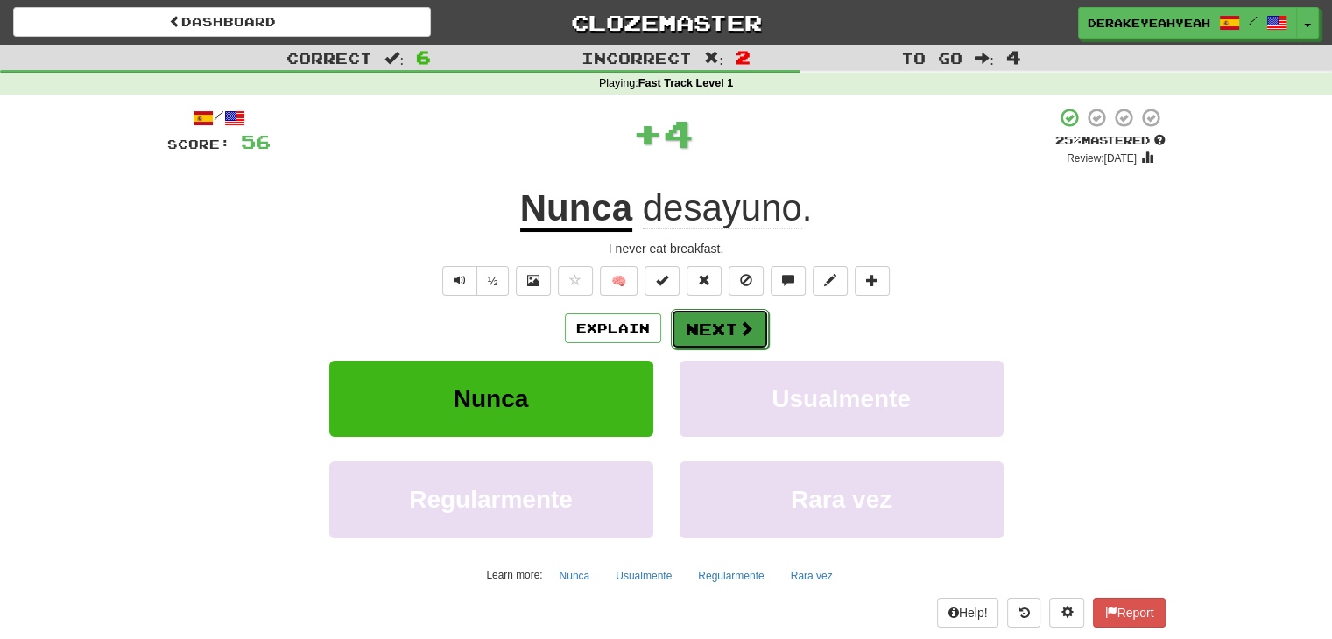
click at [712, 330] on button "Next" at bounding box center [720, 329] width 98 height 40
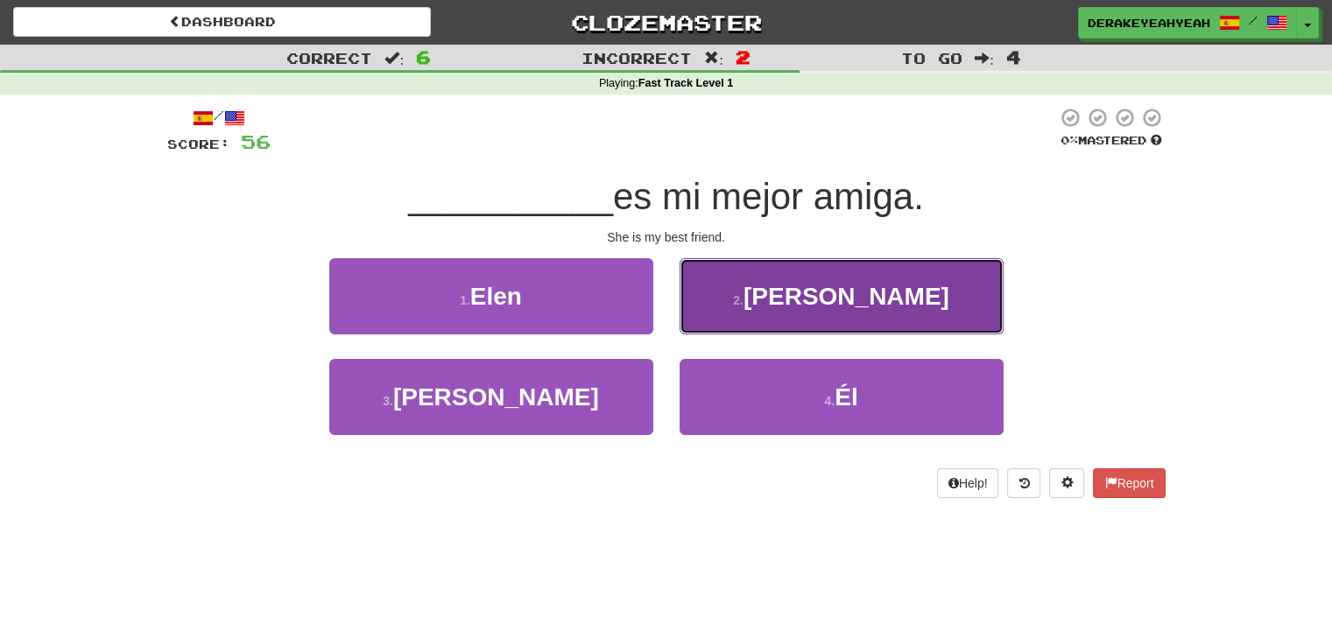
click at [701, 310] on button "2 . [PERSON_NAME]" at bounding box center [842, 296] width 324 height 76
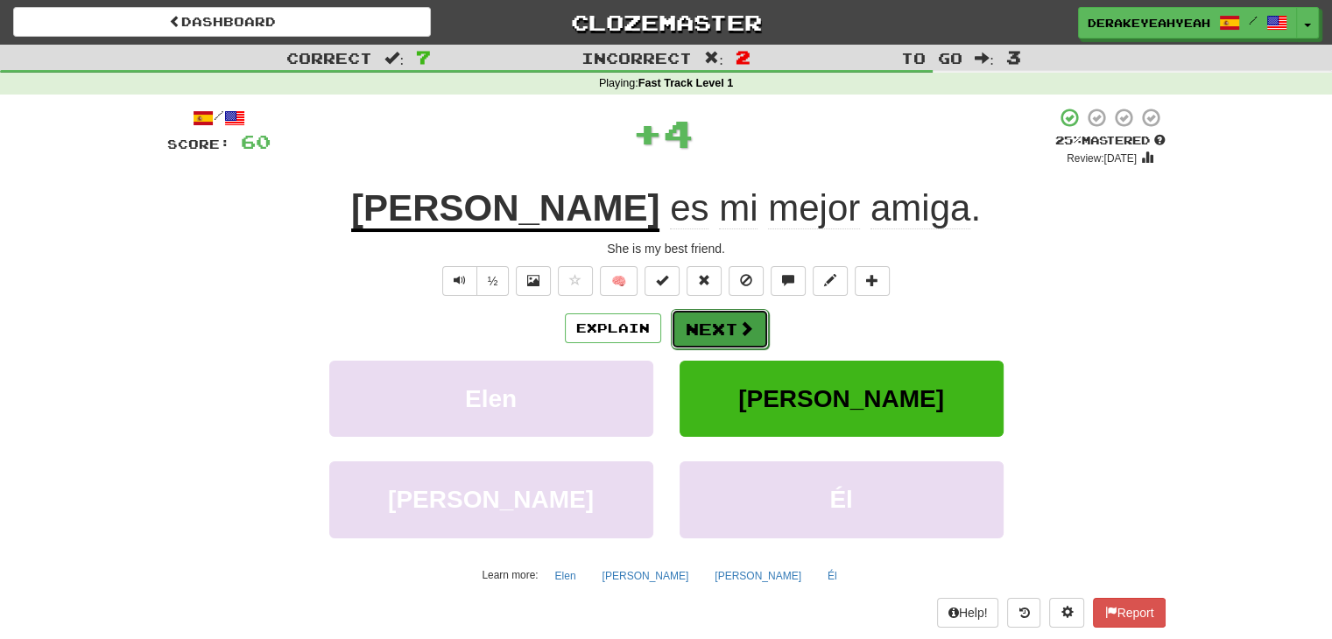
click at [712, 337] on button "Next" at bounding box center [720, 329] width 98 height 40
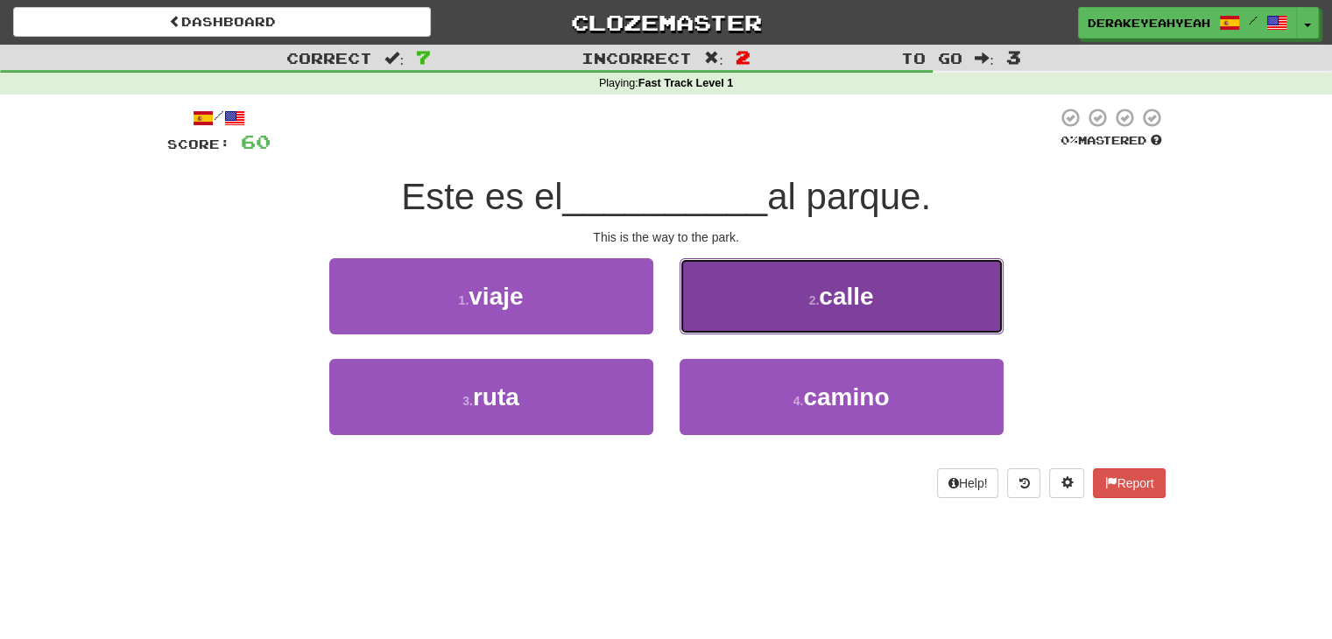
click at [786, 291] on button "2 . calle" at bounding box center [842, 296] width 324 height 76
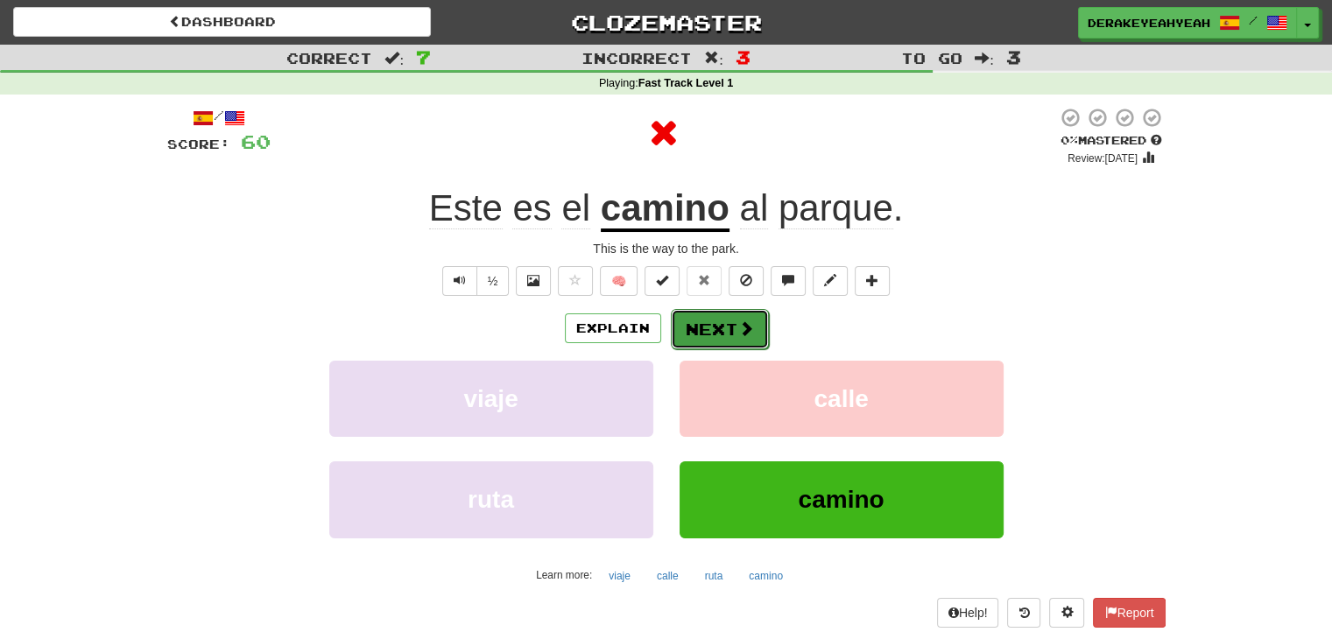
click at [729, 337] on button "Next" at bounding box center [720, 329] width 98 height 40
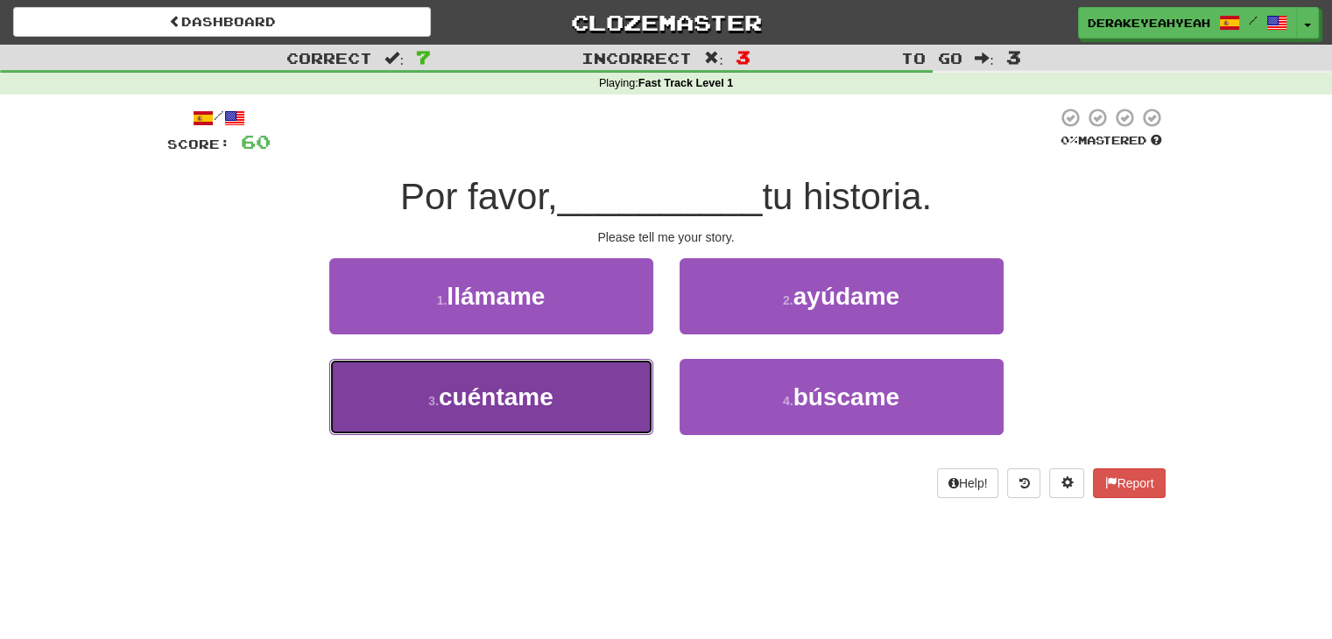
click at [584, 383] on button "3 . cuéntame" at bounding box center [491, 397] width 324 height 76
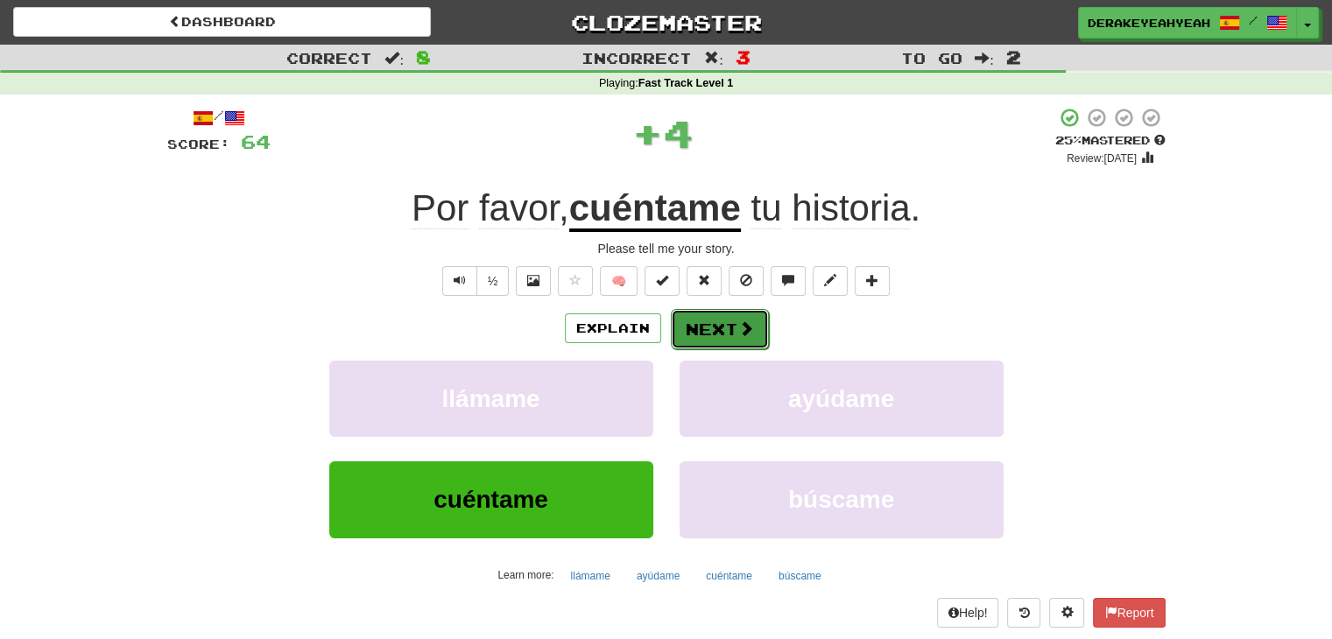
click at [729, 335] on button "Next" at bounding box center [720, 329] width 98 height 40
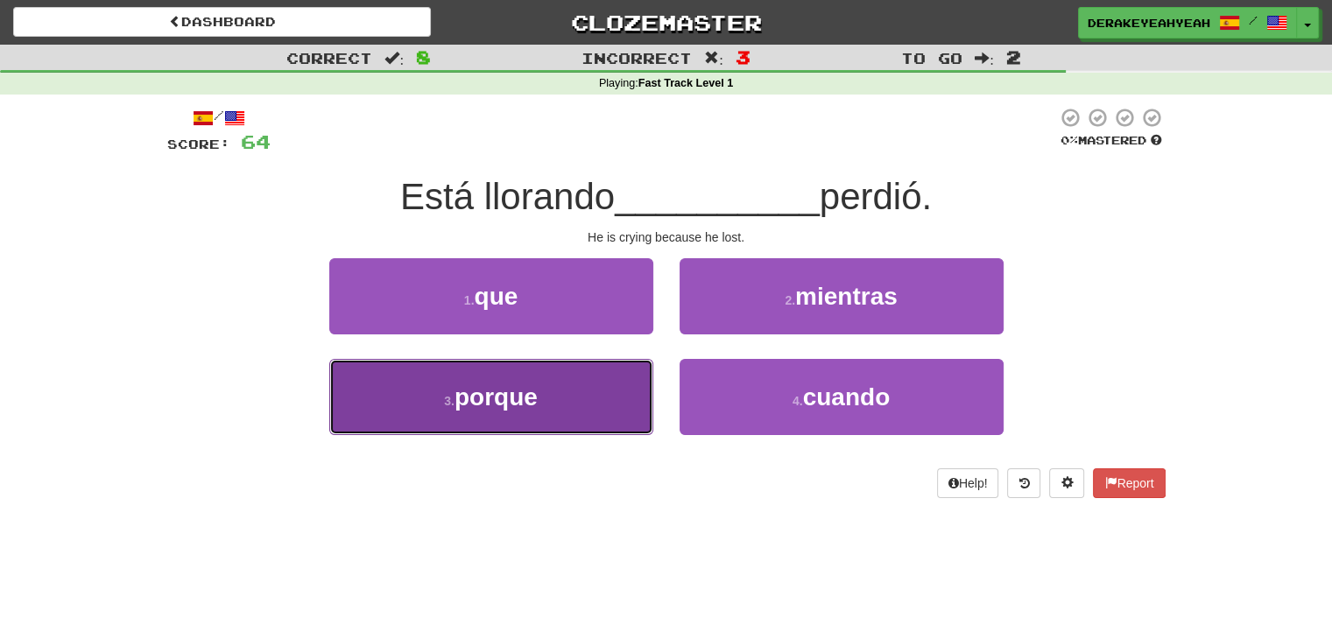
click at [596, 374] on button "3 . porque" at bounding box center [491, 397] width 324 height 76
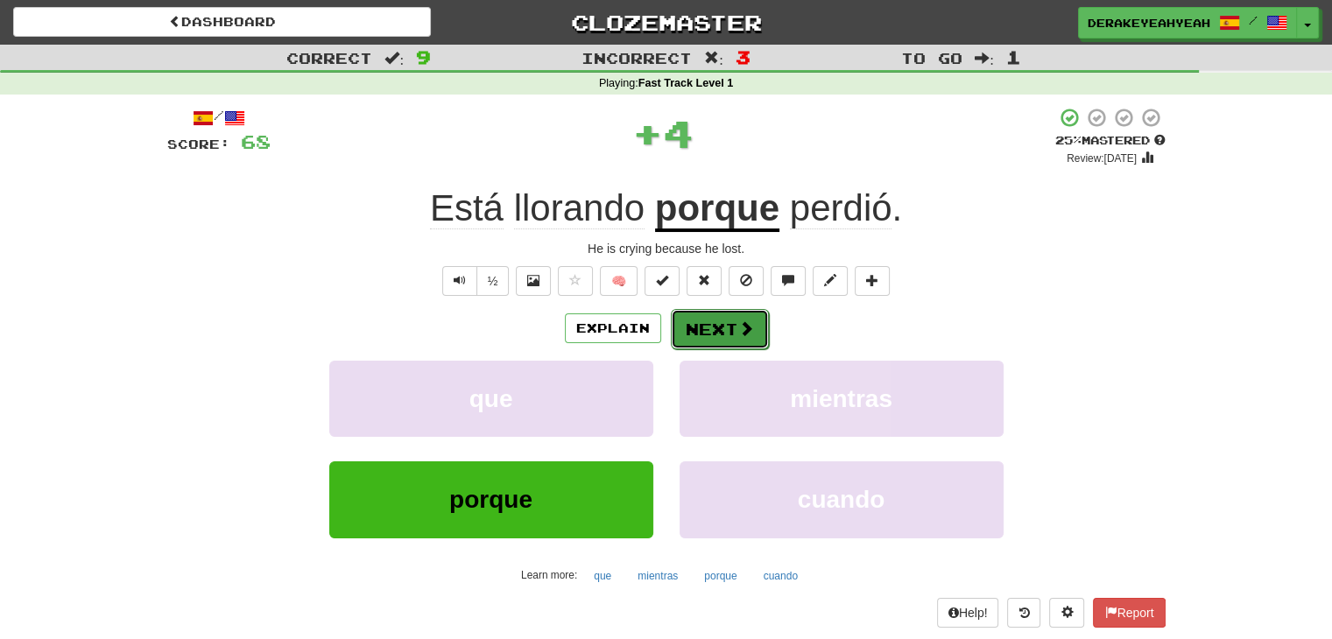
click at [711, 325] on button "Next" at bounding box center [720, 329] width 98 height 40
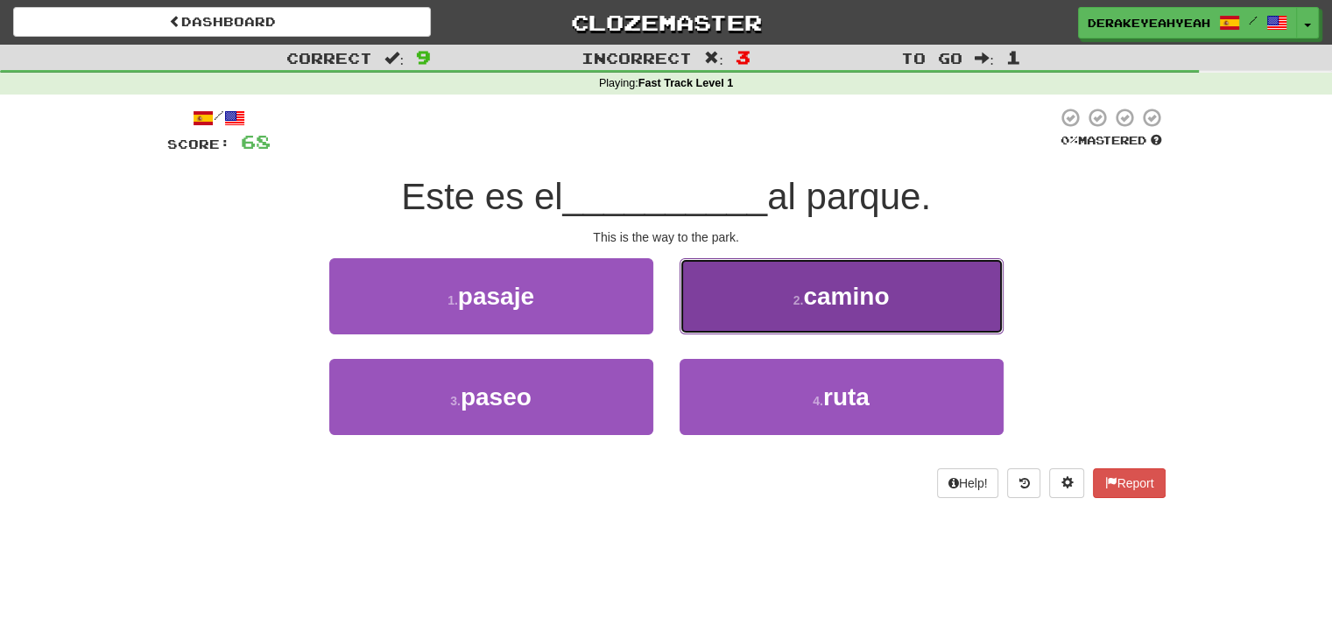
click at [746, 298] on button "2 . camino" at bounding box center [842, 296] width 324 height 76
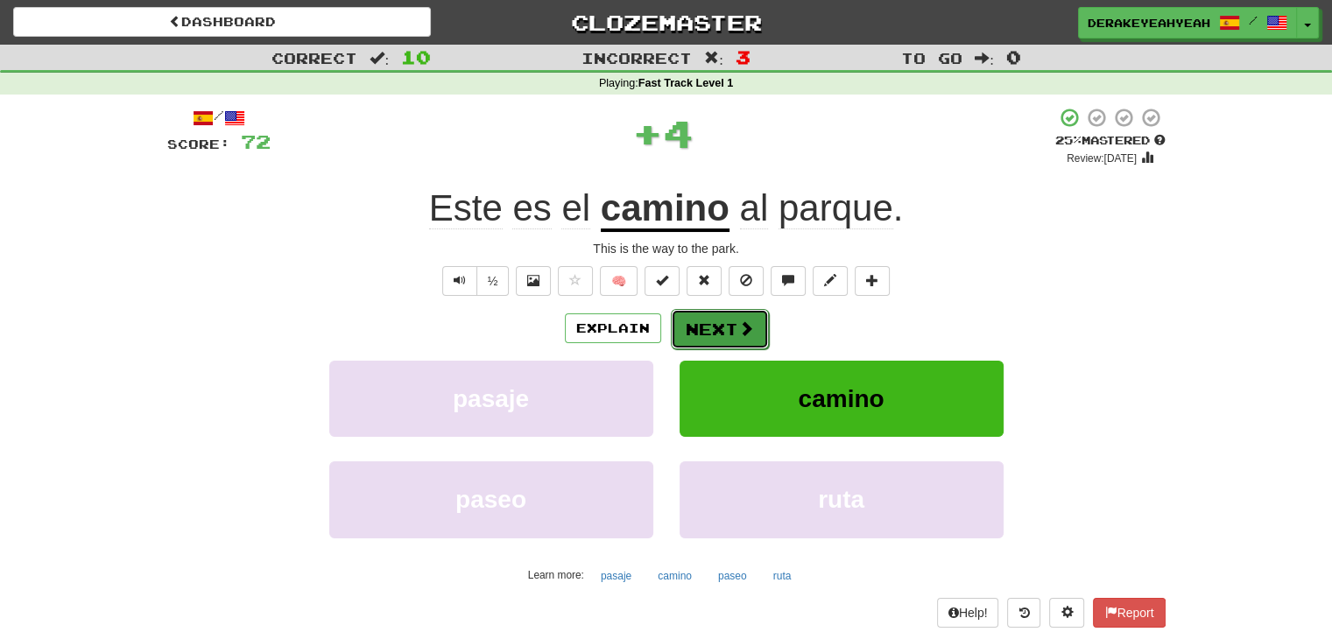
click at [725, 317] on button "Next" at bounding box center [720, 329] width 98 height 40
